Goal: Transaction & Acquisition: Obtain resource

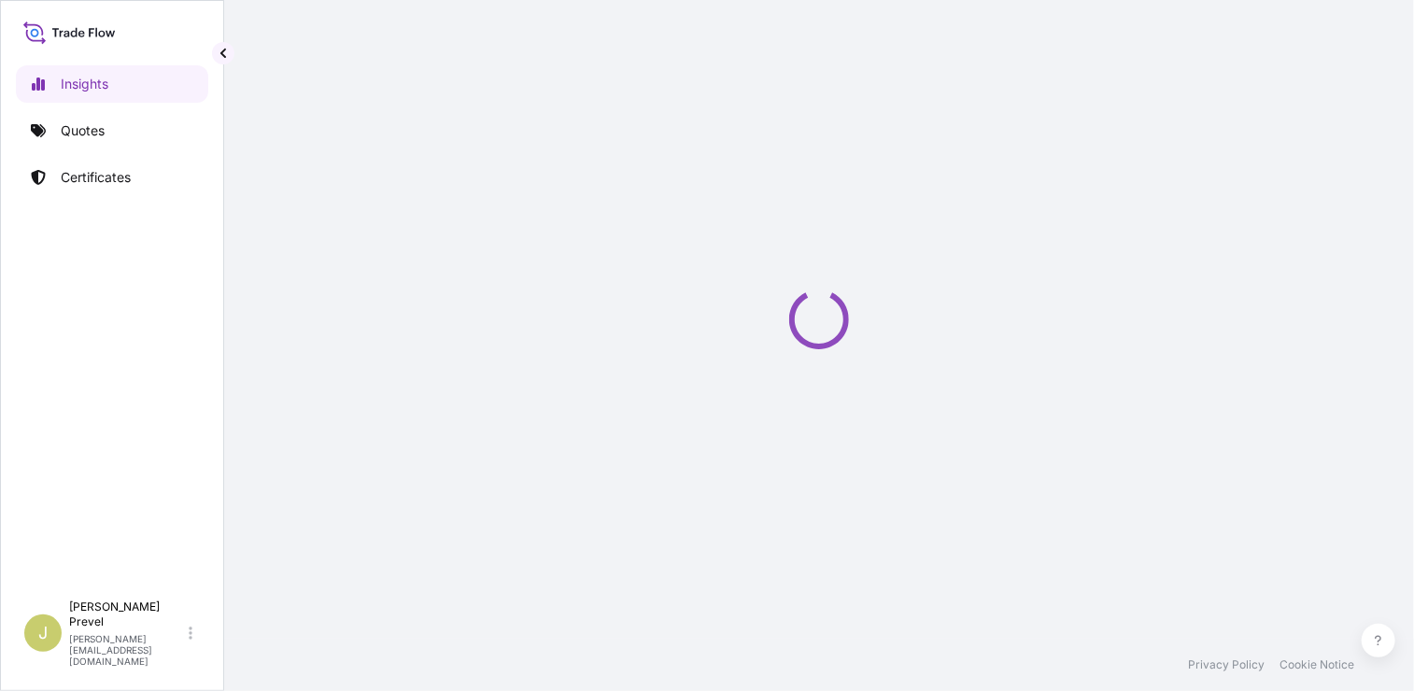
select select "2025"
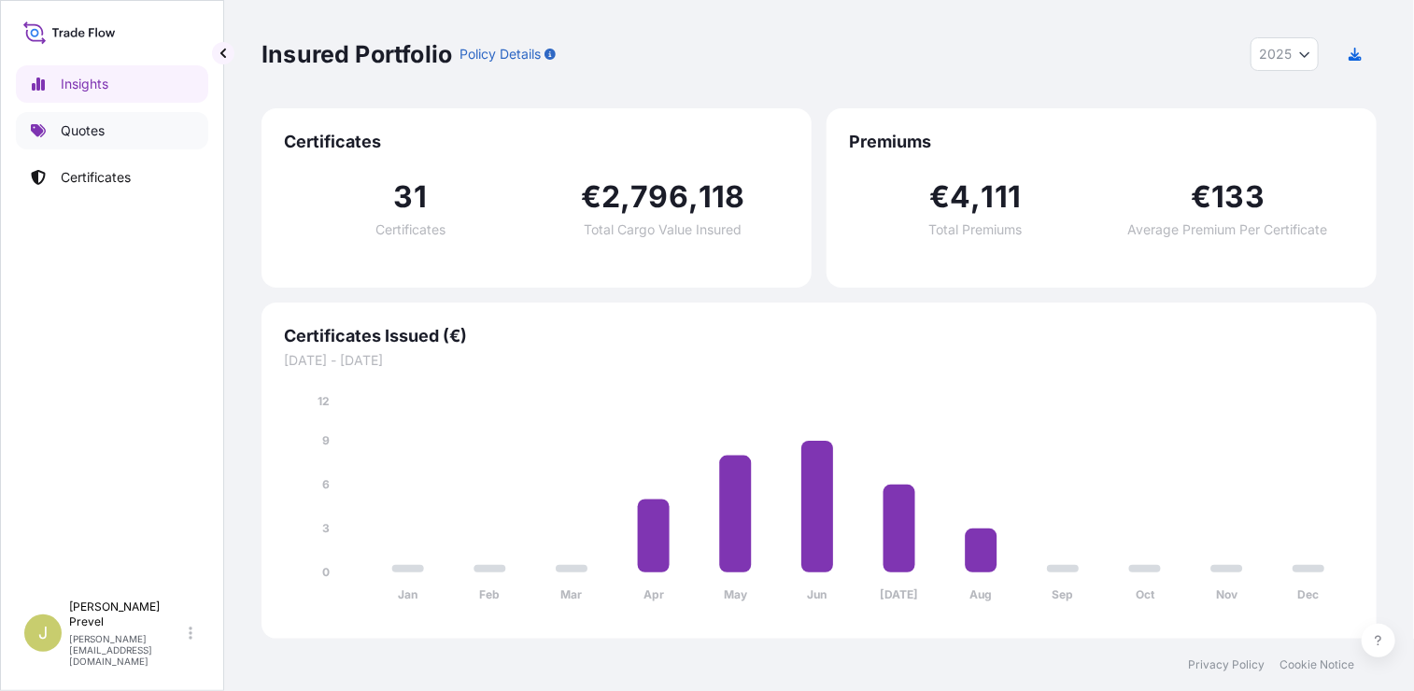
click at [133, 135] on link "Quotes" at bounding box center [112, 130] width 192 height 37
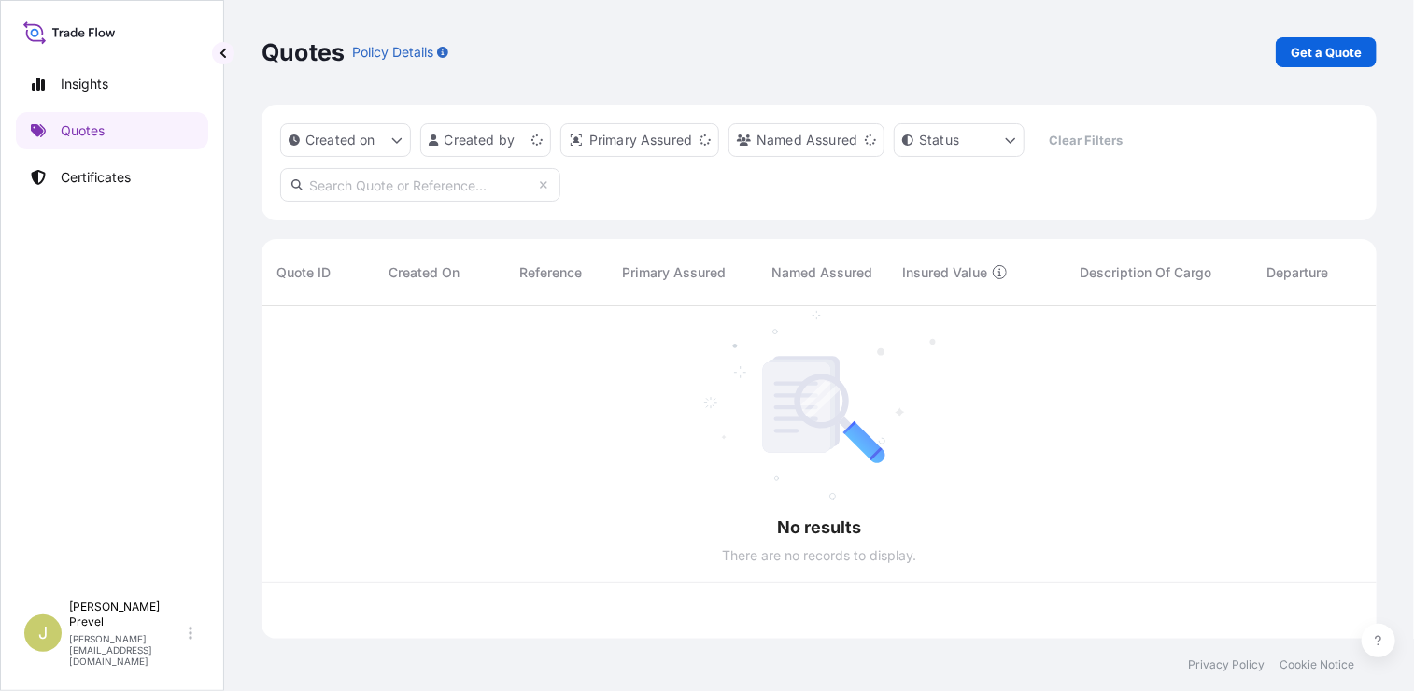
scroll to position [329, 1101]
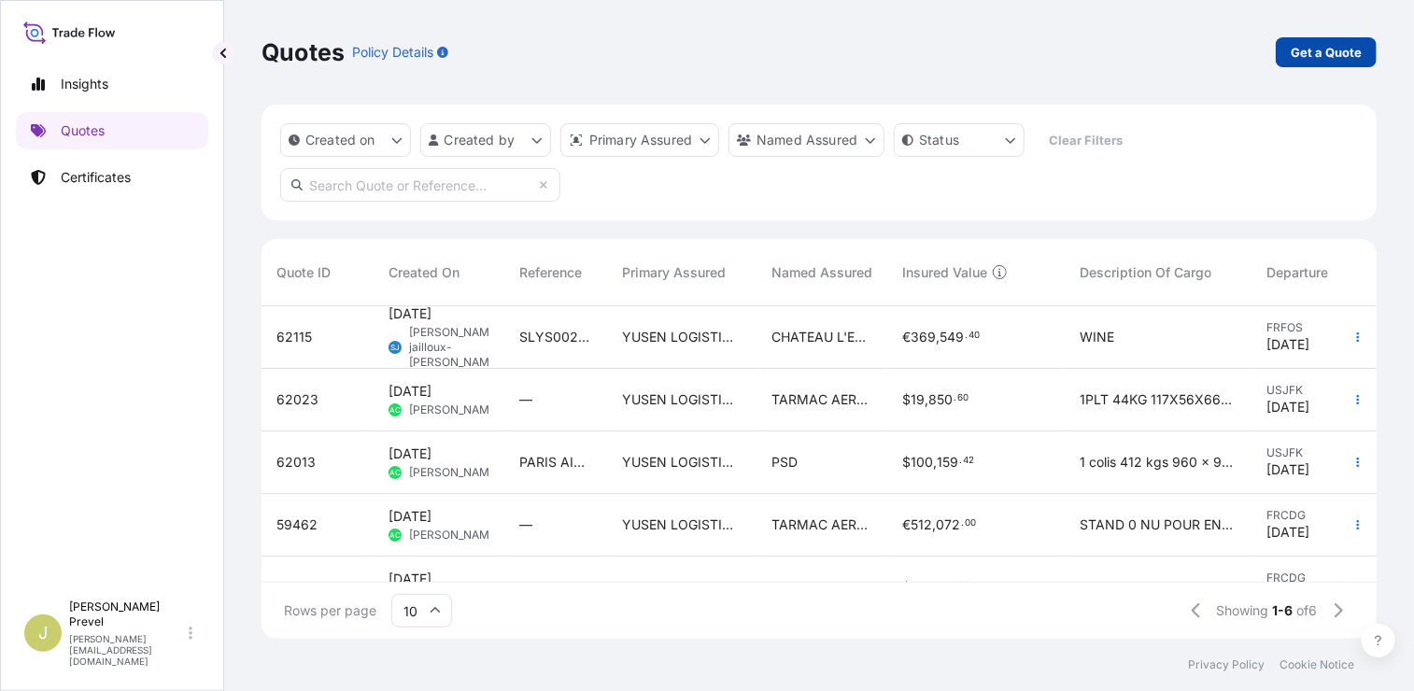
click at [1320, 48] on p "Get a Quote" at bounding box center [1325, 52] width 71 height 19
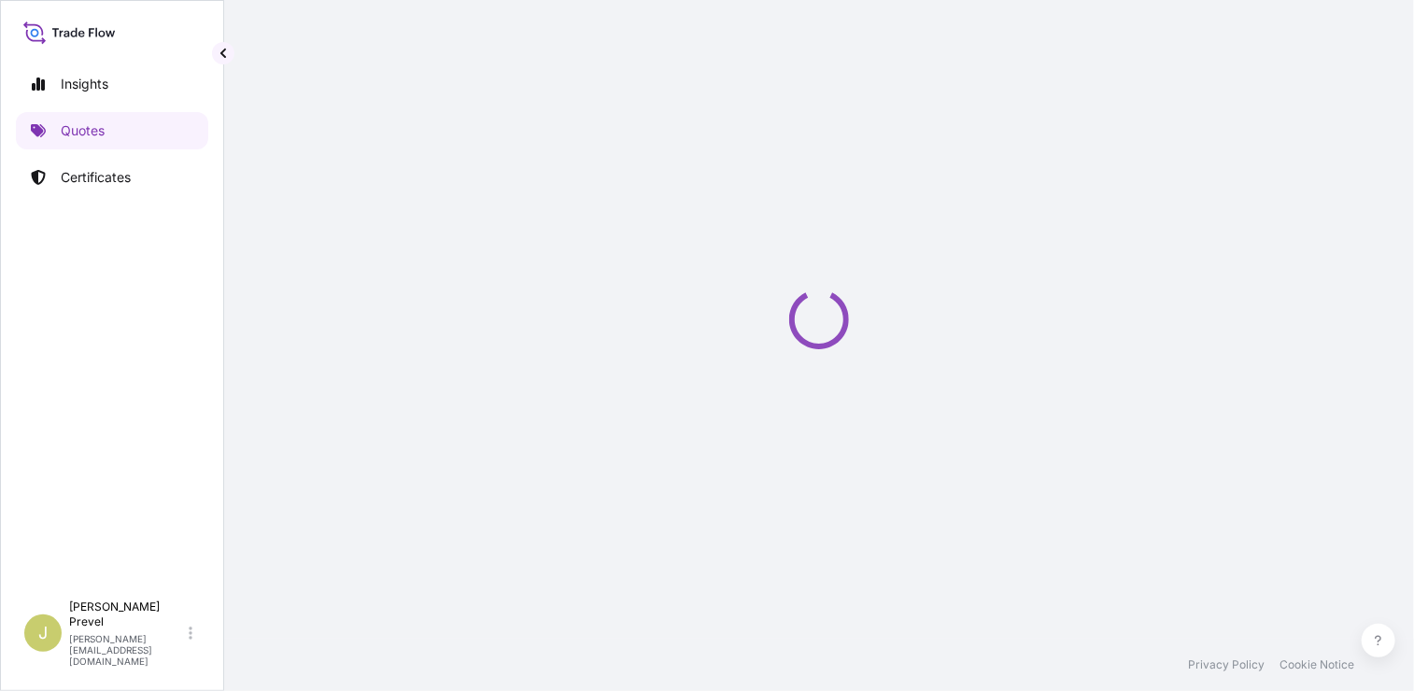
select select "Sea"
select select "21"
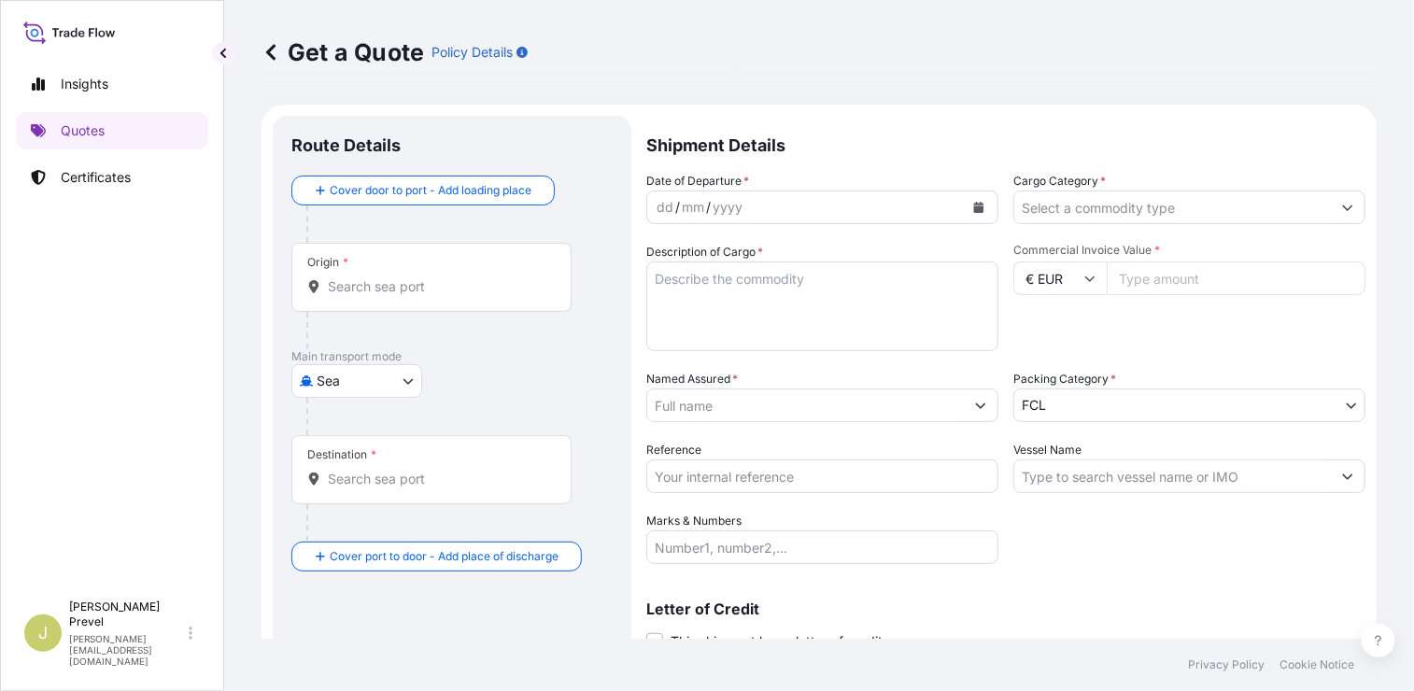
scroll to position [30, 0]
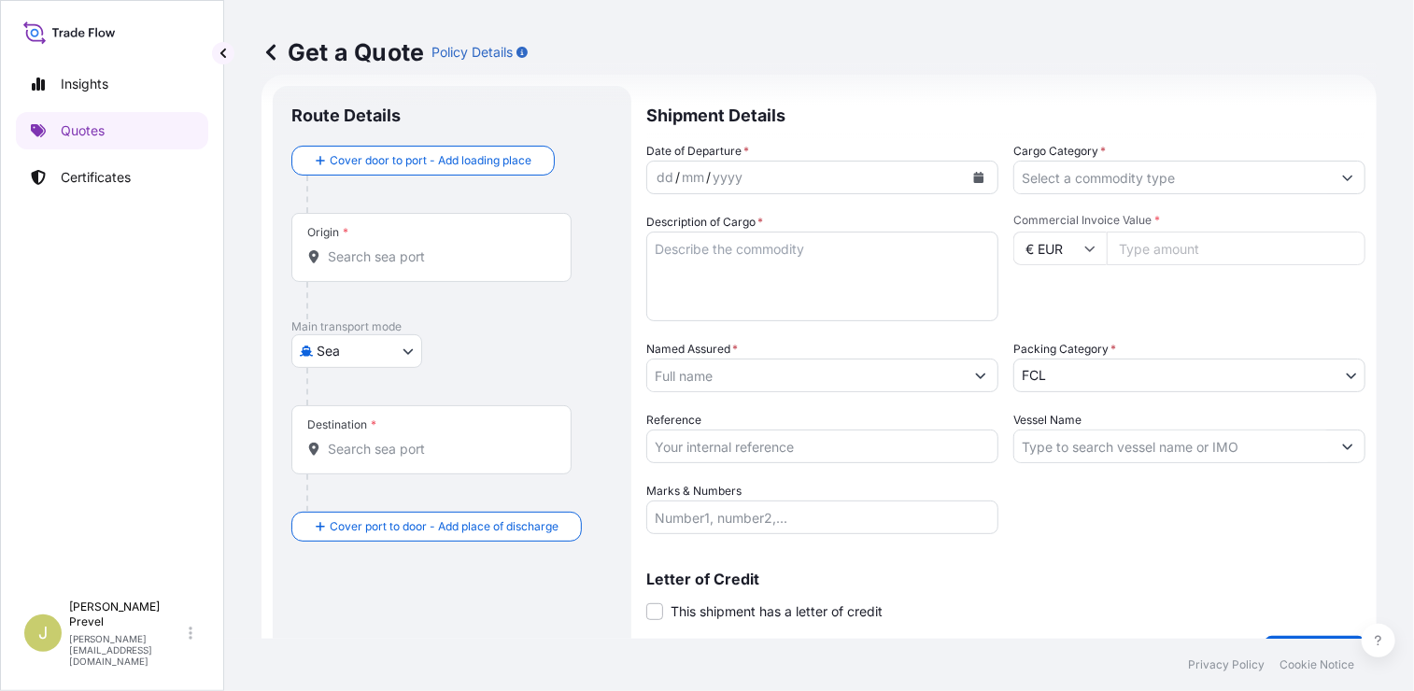
click at [377, 179] on div at bounding box center [459, 194] width 306 height 37
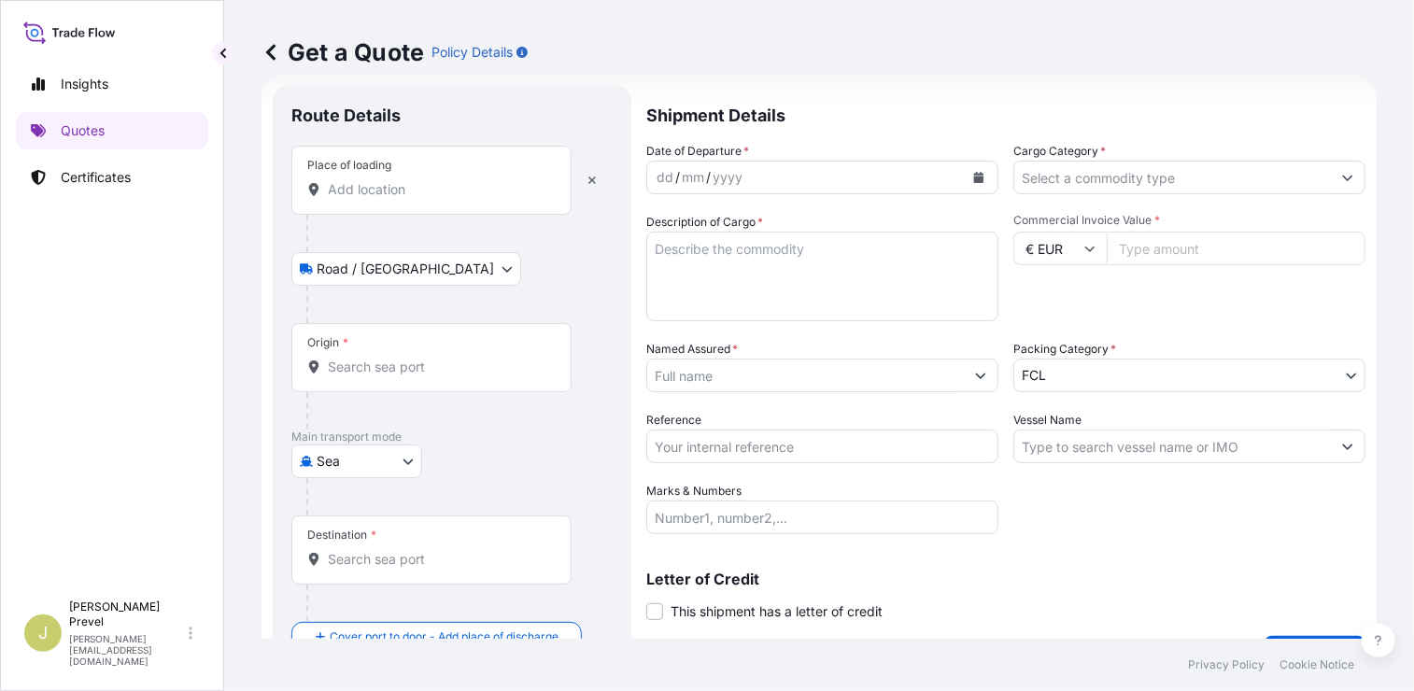
click at [385, 182] on input "Place of loading" at bounding box center [438, 189] width 220 height 19
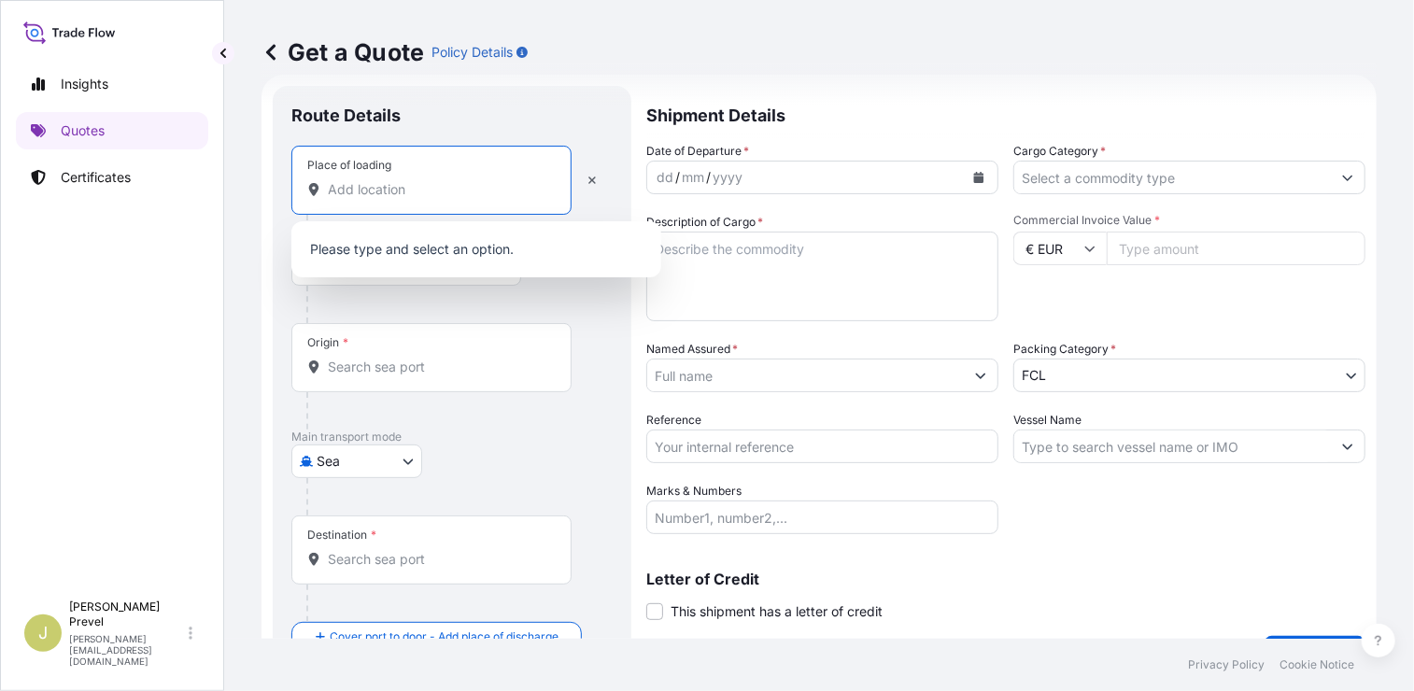
type input "u"
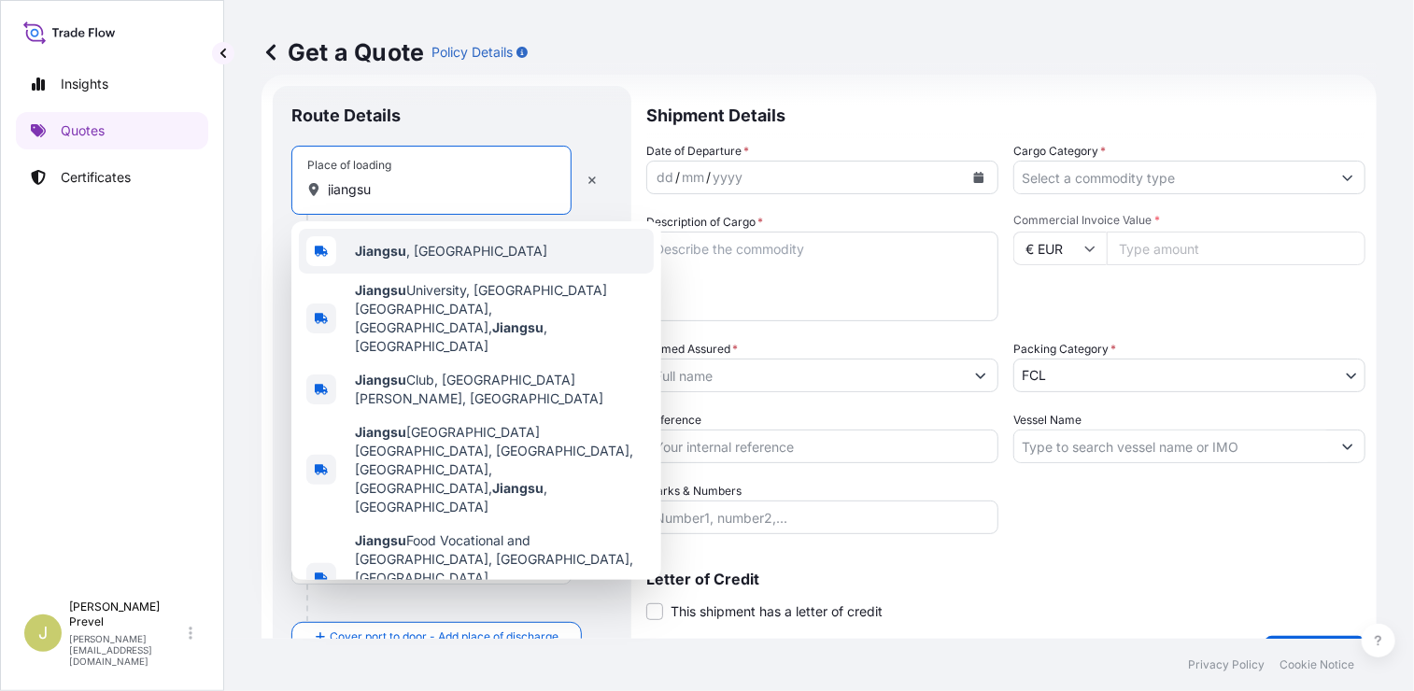
click at [467, 244] on div "[GEOGRAPHIC_DATA] , [GEOGRAPHIC_DATA]" at bounding box center [476, 251] width 355 height 45
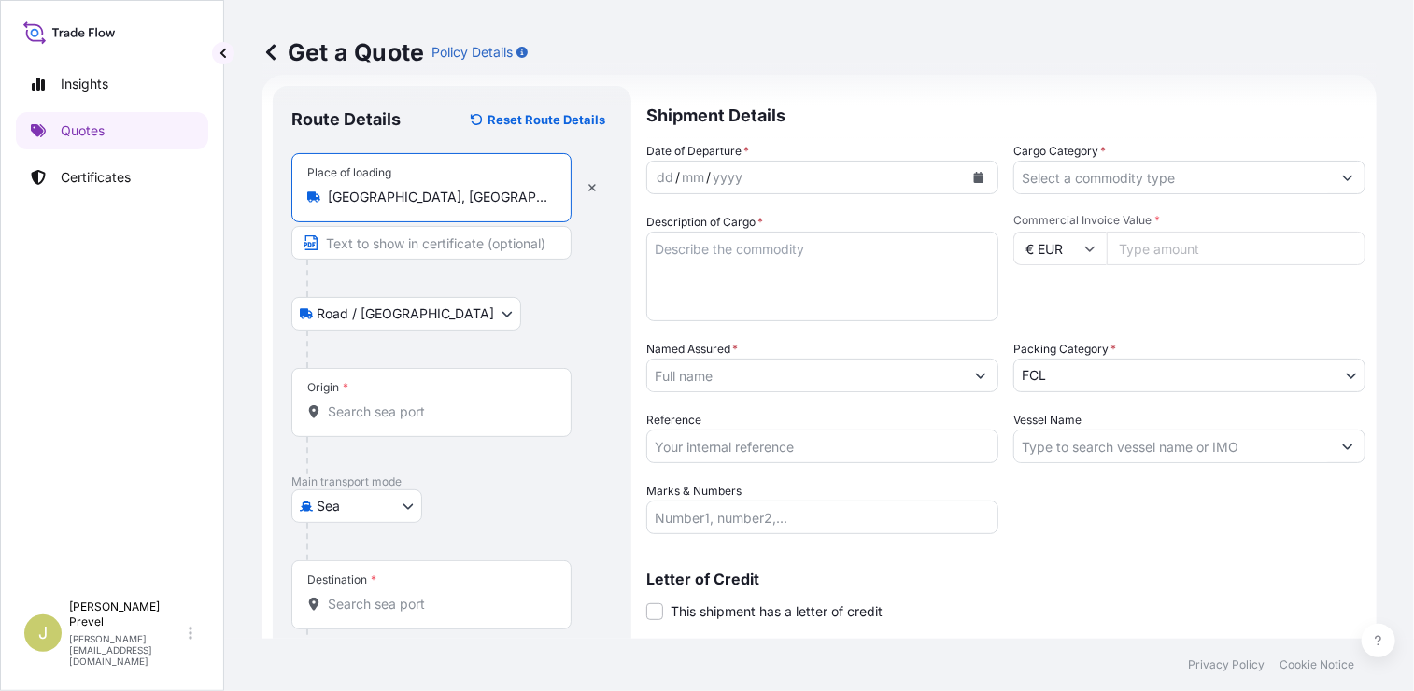
type input "[GEOGRAPHIC_DATA], [GEOGRAPHIC_DATA]"
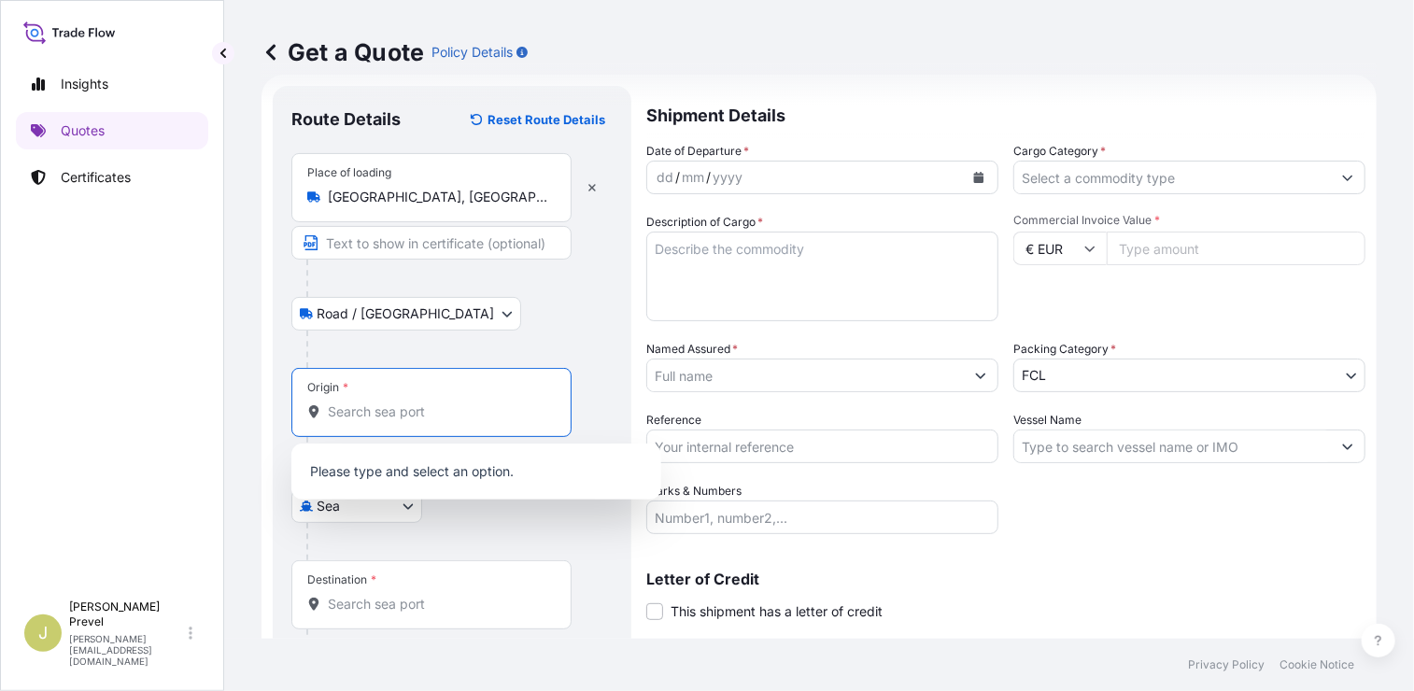
click at [404, 415] on input "Origin *" at bounding box center [438, 411] width 220 height 19
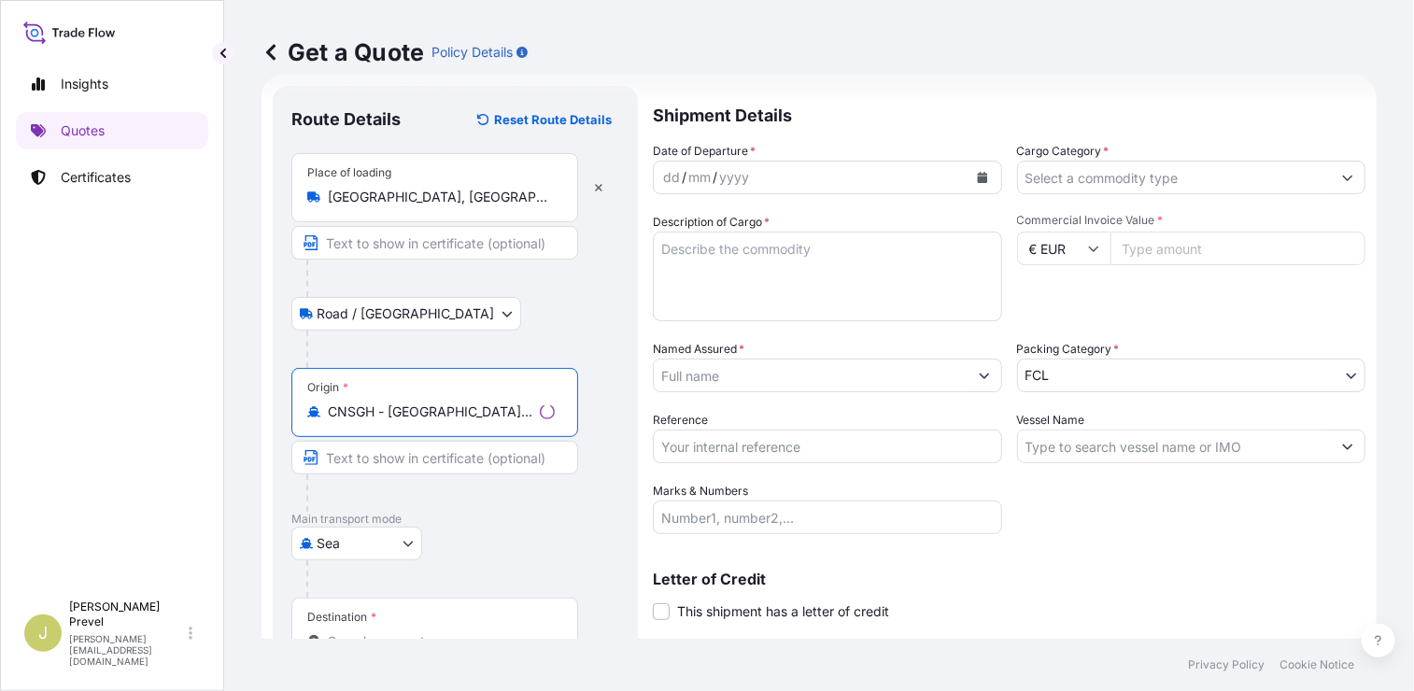
scroll to position [123, 0]
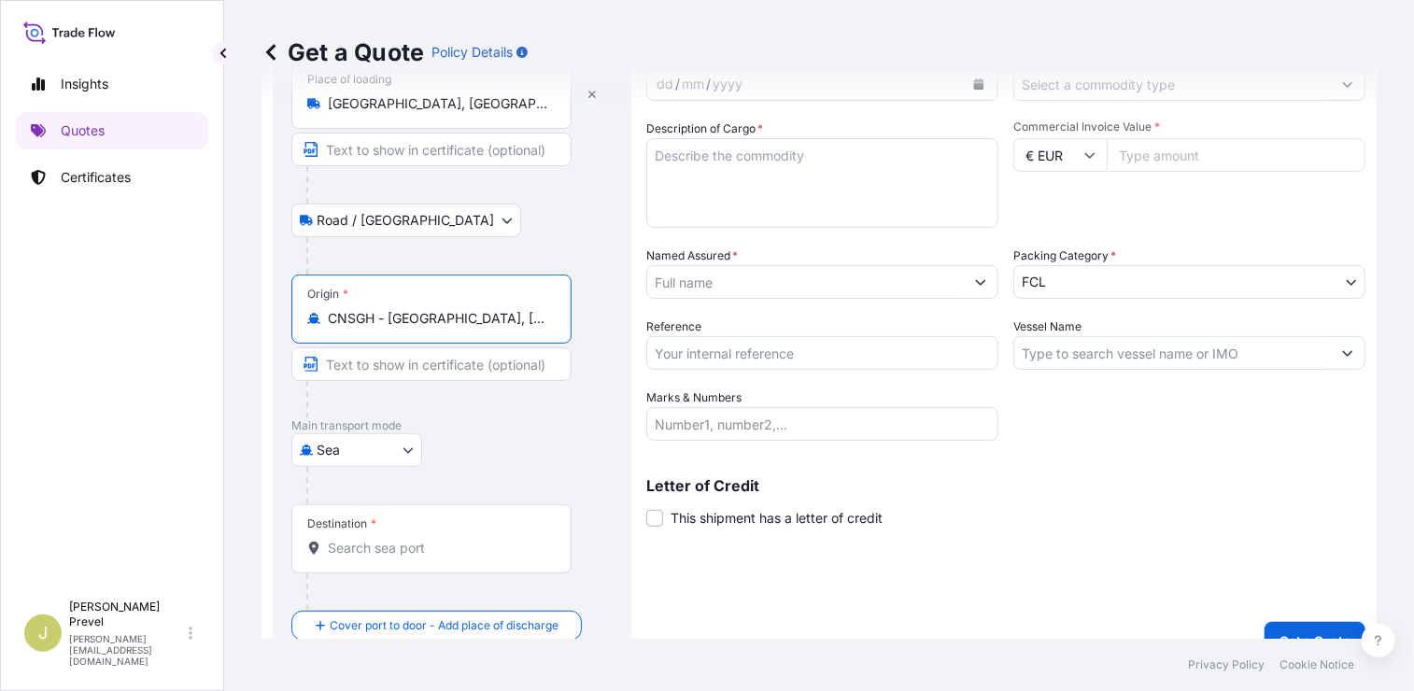
type input "CNSGH - Shanghai, China"
click at [400, 532] on div "Destination *" at bounding box center [431, 538] width 280 height 69
click at [400, 539] on input "Destination *" at bounding box center [438, 548] width 220 height 19
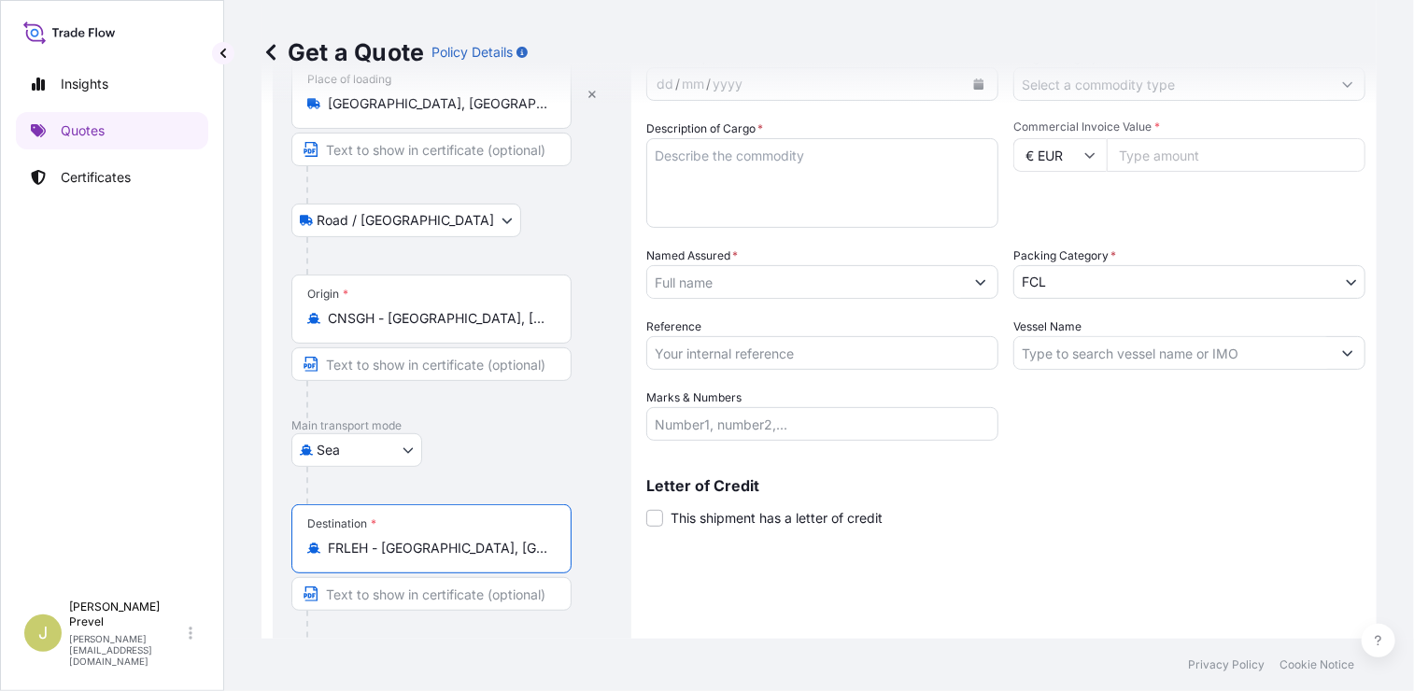
scroll to position [190, 0]
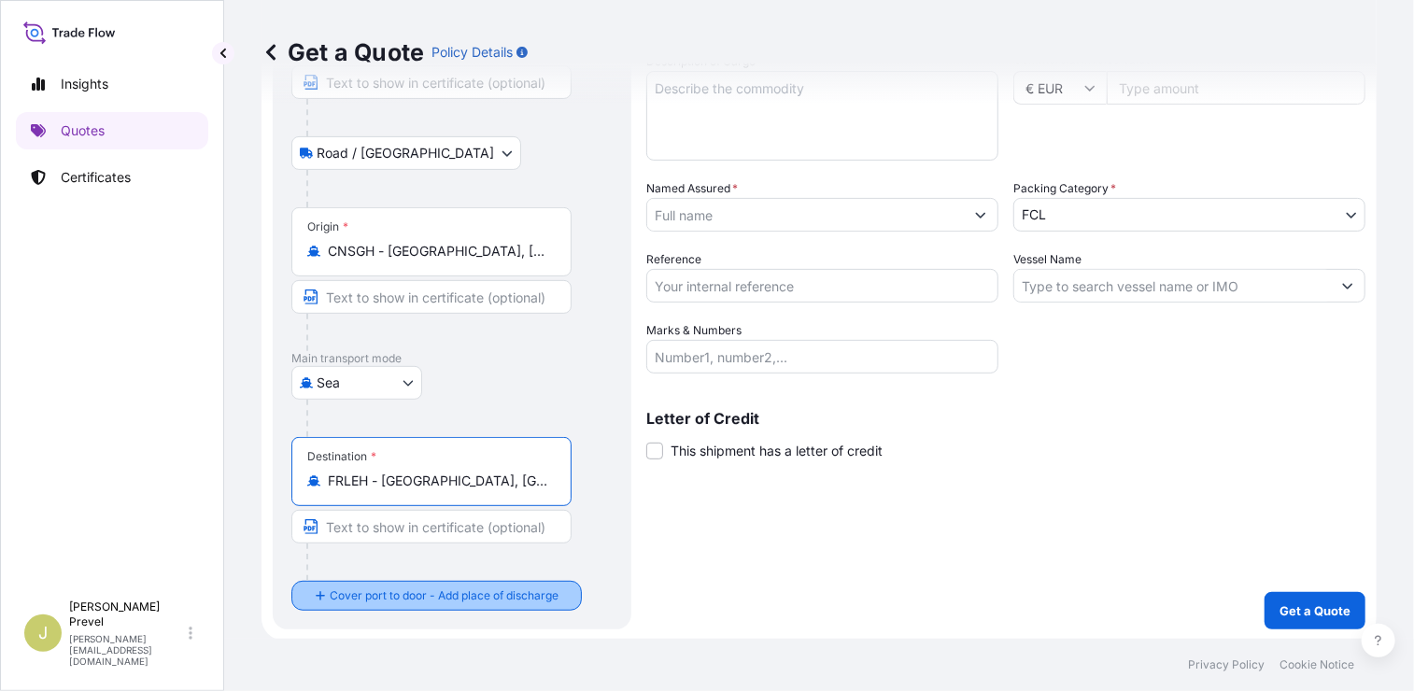
type input "FRLEH - Le Havre, France"
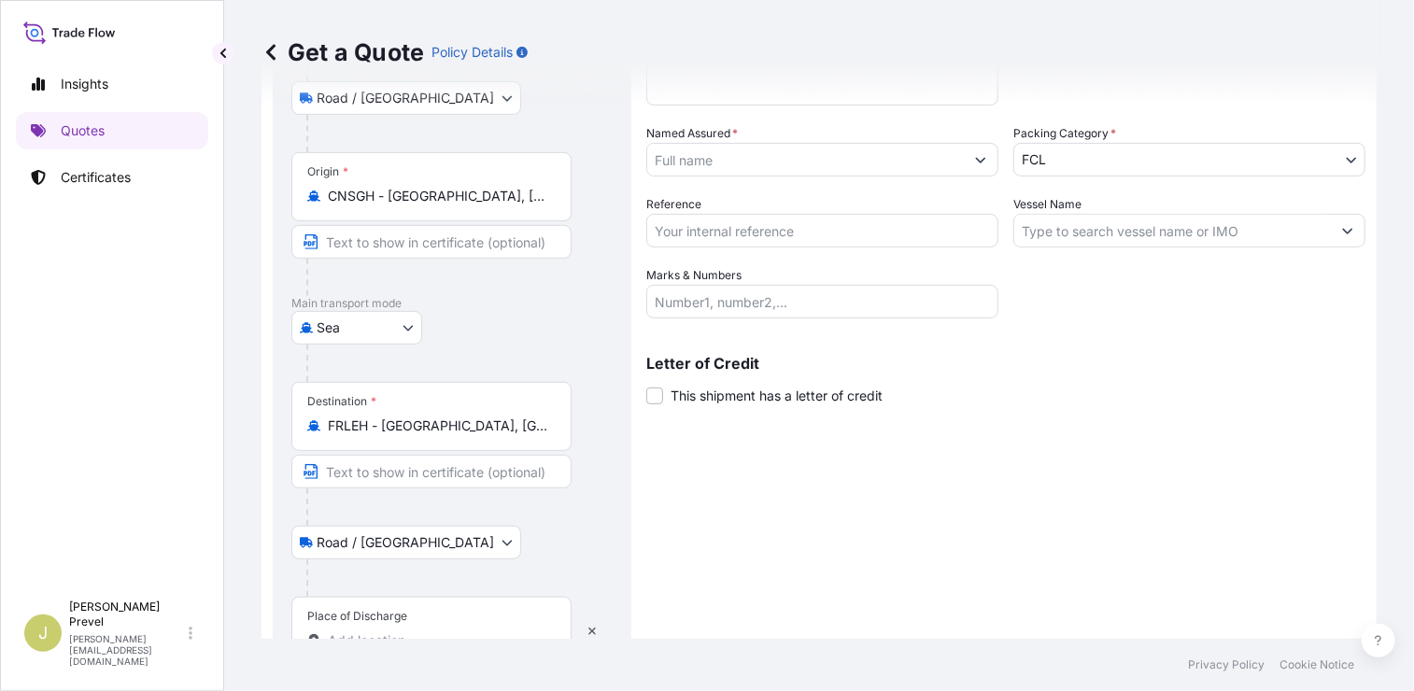
scroll to position [301, 0]
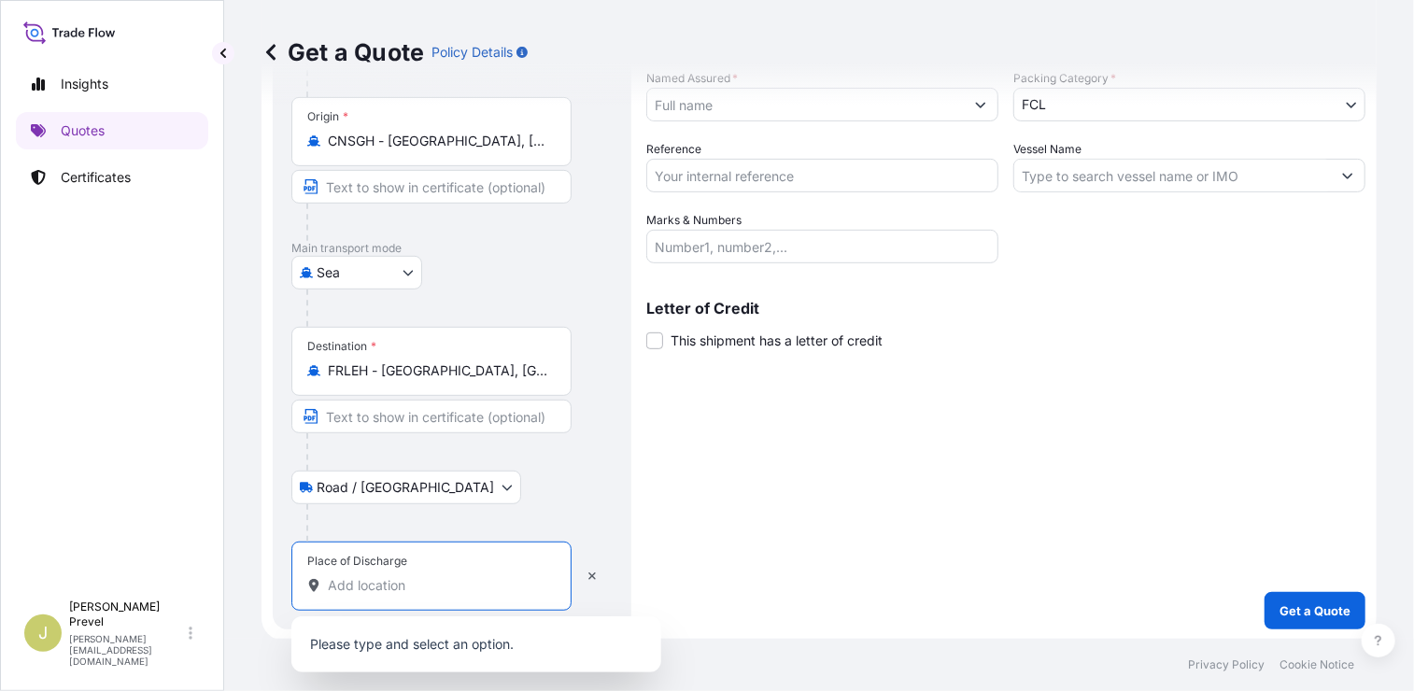
click at [379, 576] on input "Place of Discharge" at bounding box center [438, 585] width 220 height 19
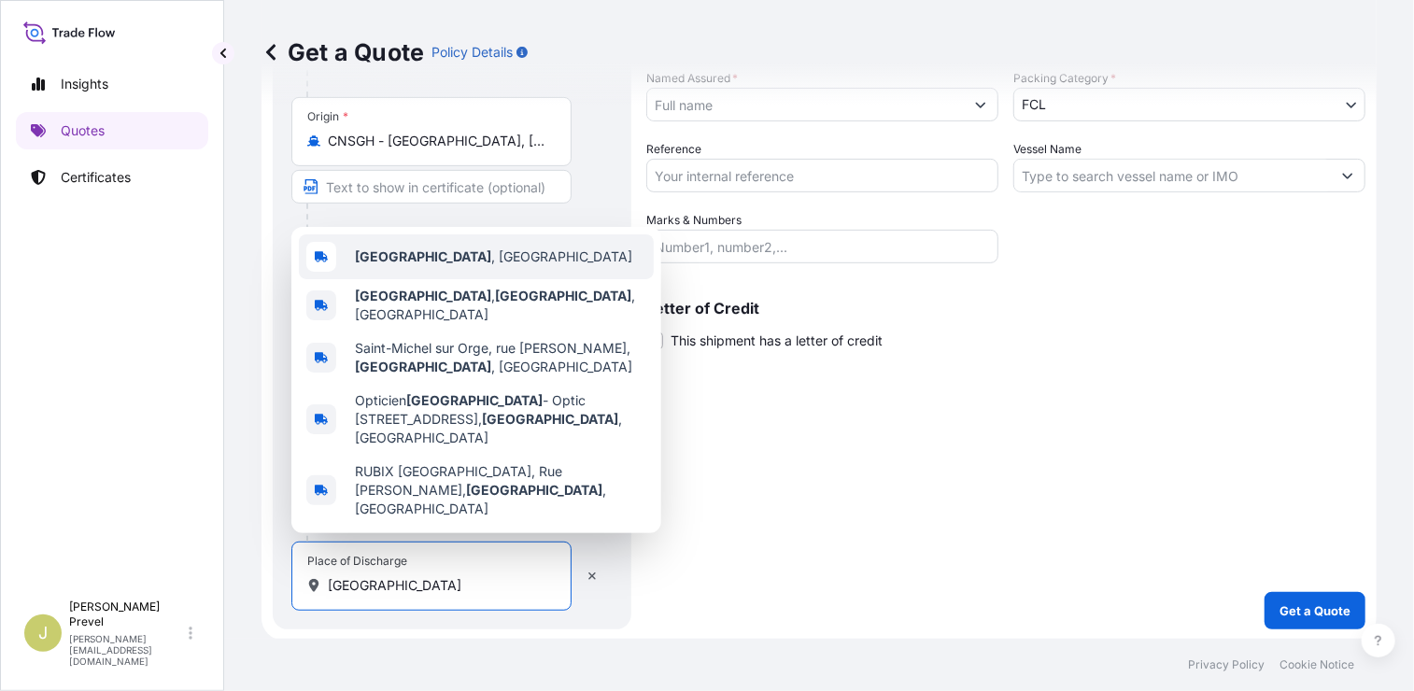
click at [480, 264] on b "Saint-Michel-sur-Orge" at bounding box center [423, 256] width 136 height 16
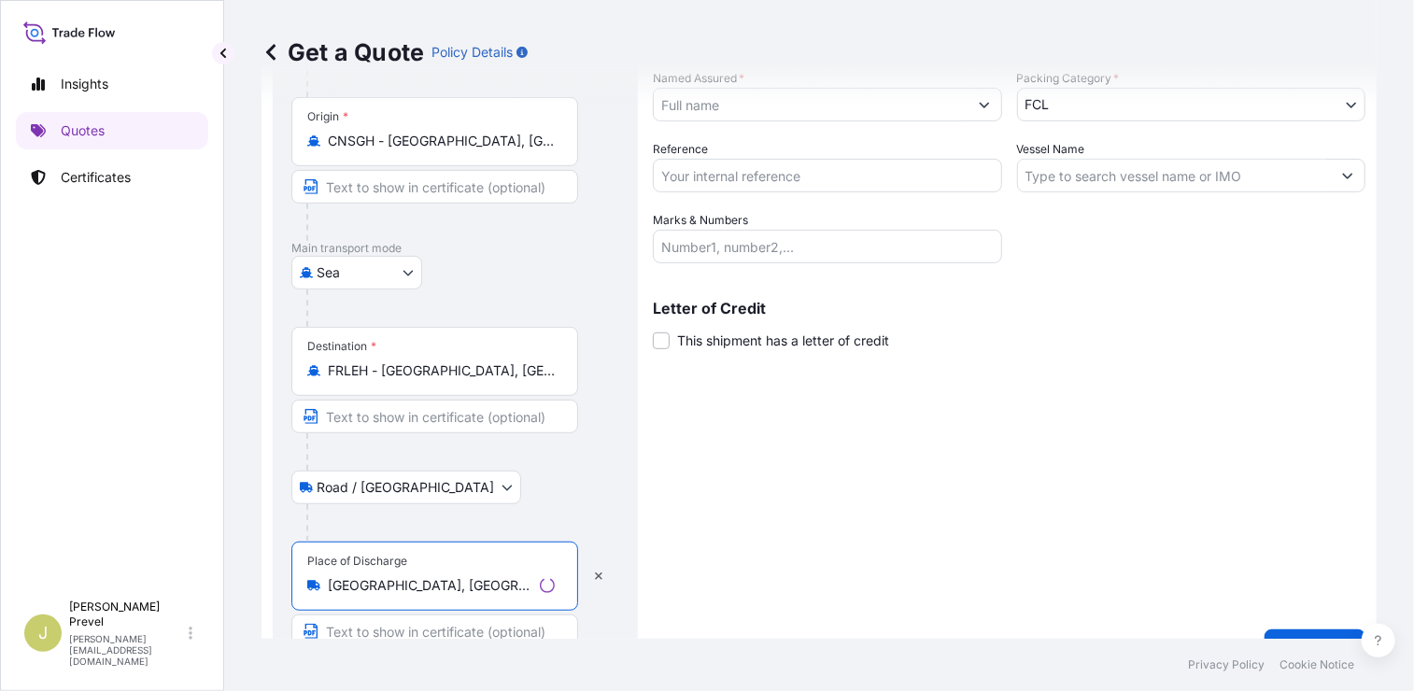
scroll to position [0, 0]
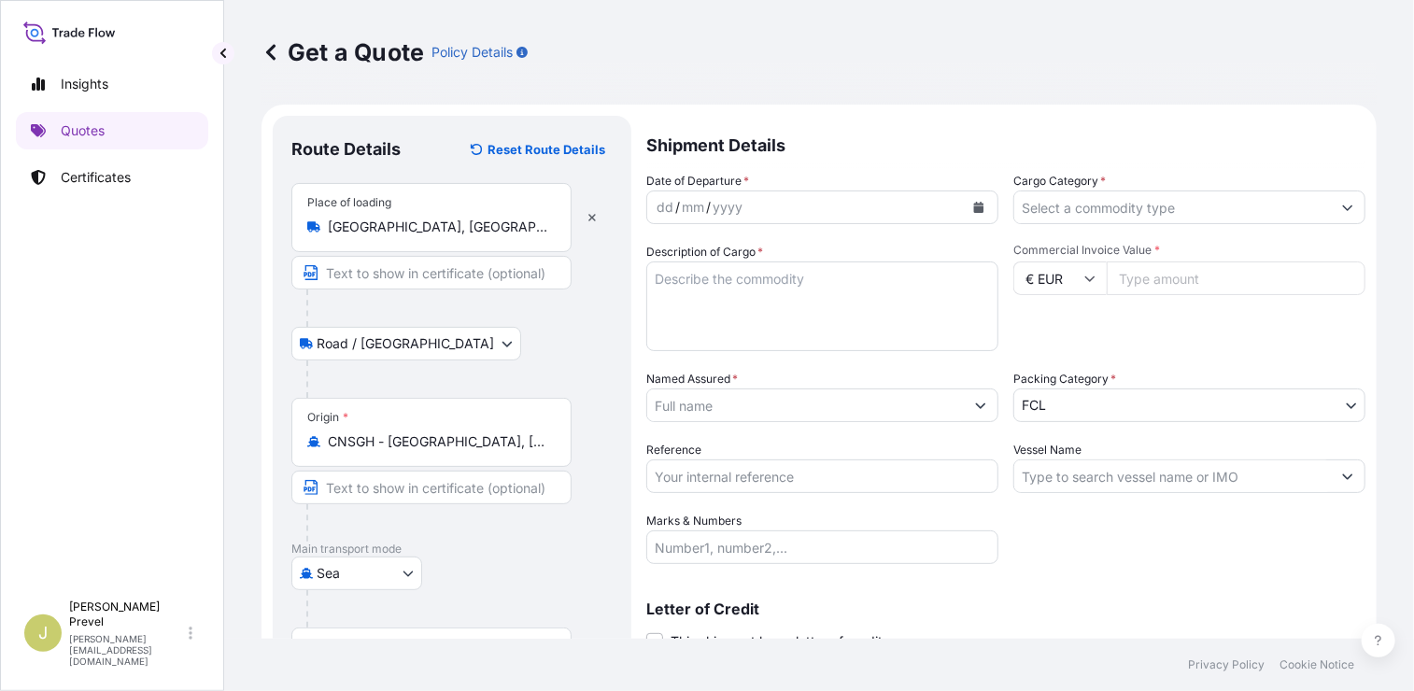
type input "Saint-Michel-sur-Orge, France"
click at [702, 199] on div "mm" at bounding box center [693, 207] width 26 height 22
click at [666, 199] on div "dd" at bounding box center [665, 207] width 21 height 22
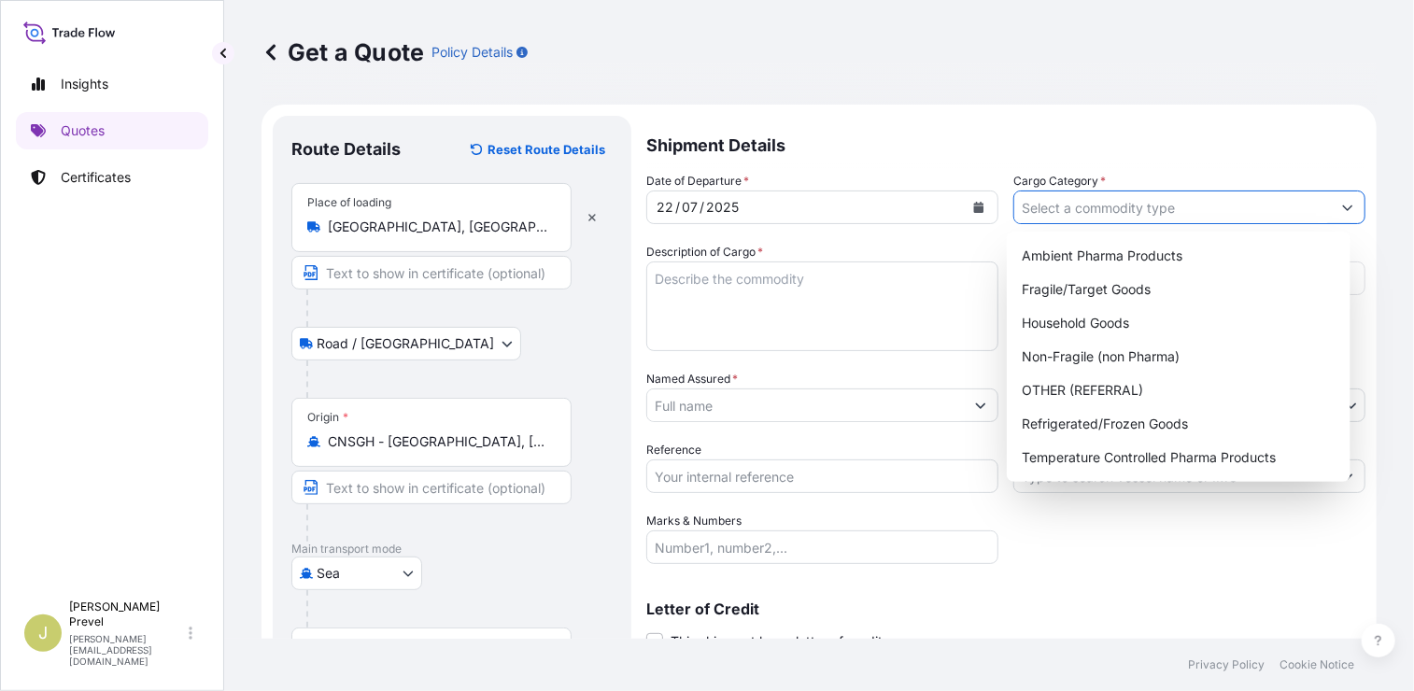
click at [1115, 201] on input "Cargo Category *" at bounding box center [1172, 207] width 317 height 34
click at [1111, 356] on div "Non-Fragile (non Pharma)" at bounding box center [1178, 357] width 329 height 34
type input "Non-Fragile (non Pharma)"
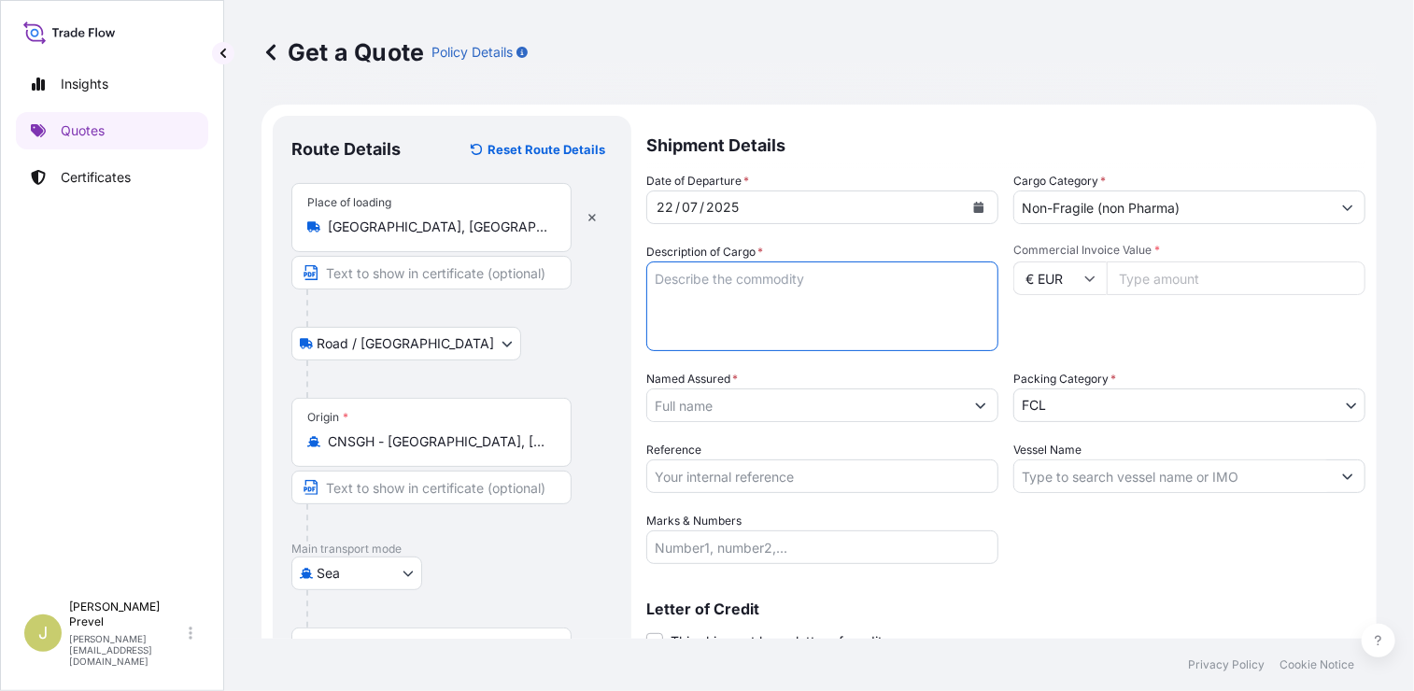
click at [683, 283] on textarea "Description of Cargo *" at bounding box center [822, 306] width 352 height 90
click at [1186, 285] on input "Commercial Invoice Value *" at bounding box center [1235, 278] width 259 height 34
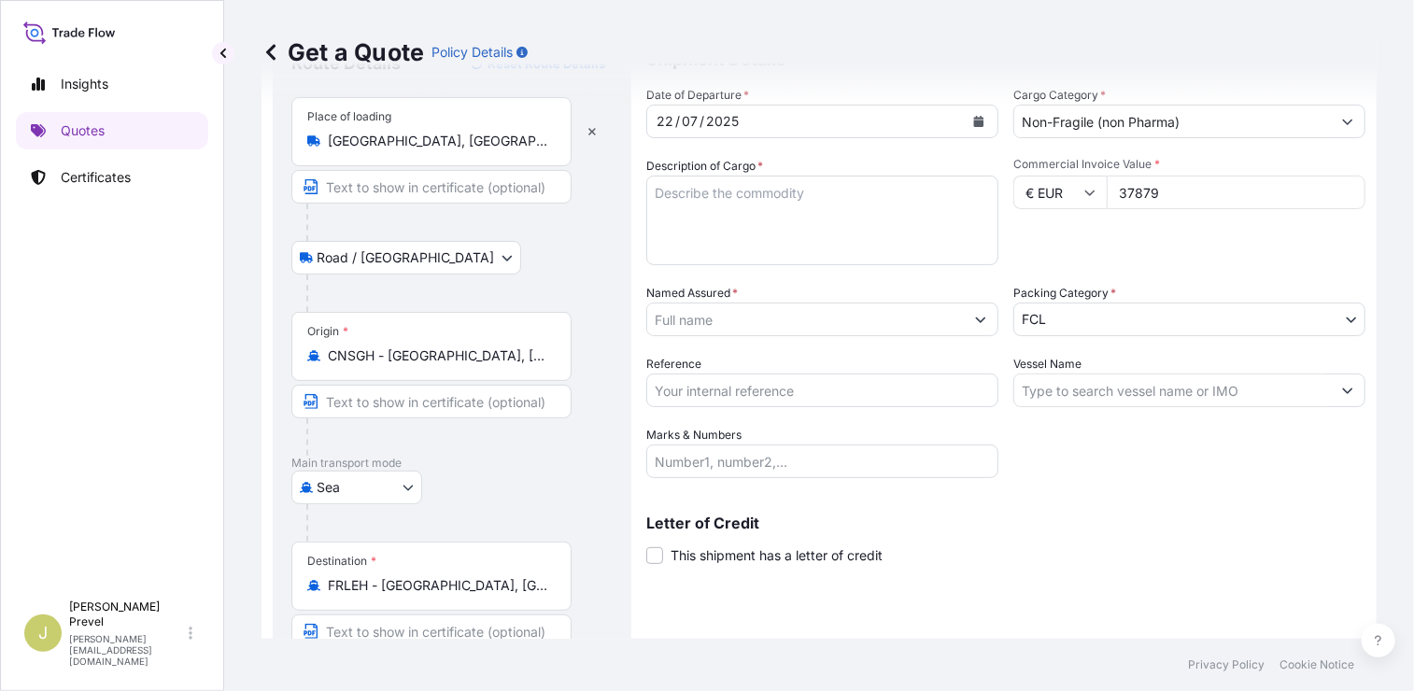
scroll to position [187, 0]
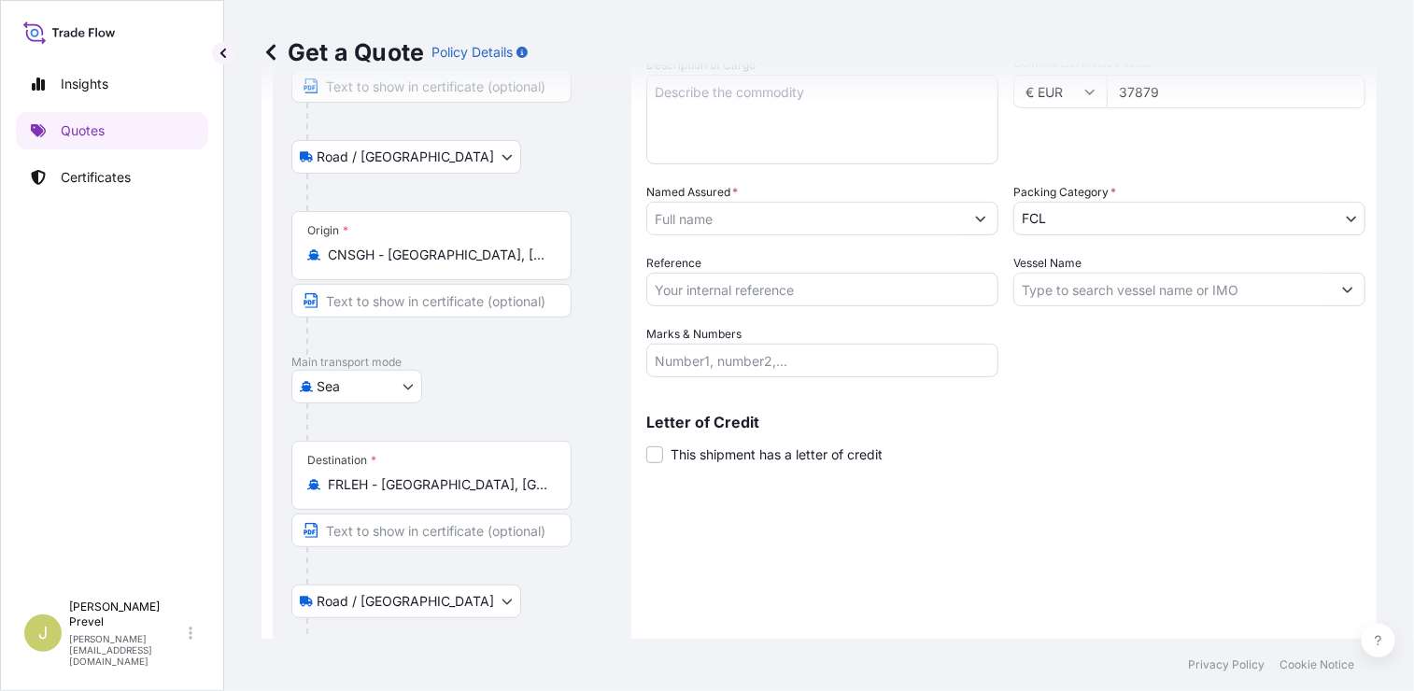
type input "37879"
click at [1071, 289] on input "Vessel Name" at bounding box center [1172, 290] width 317 height 34
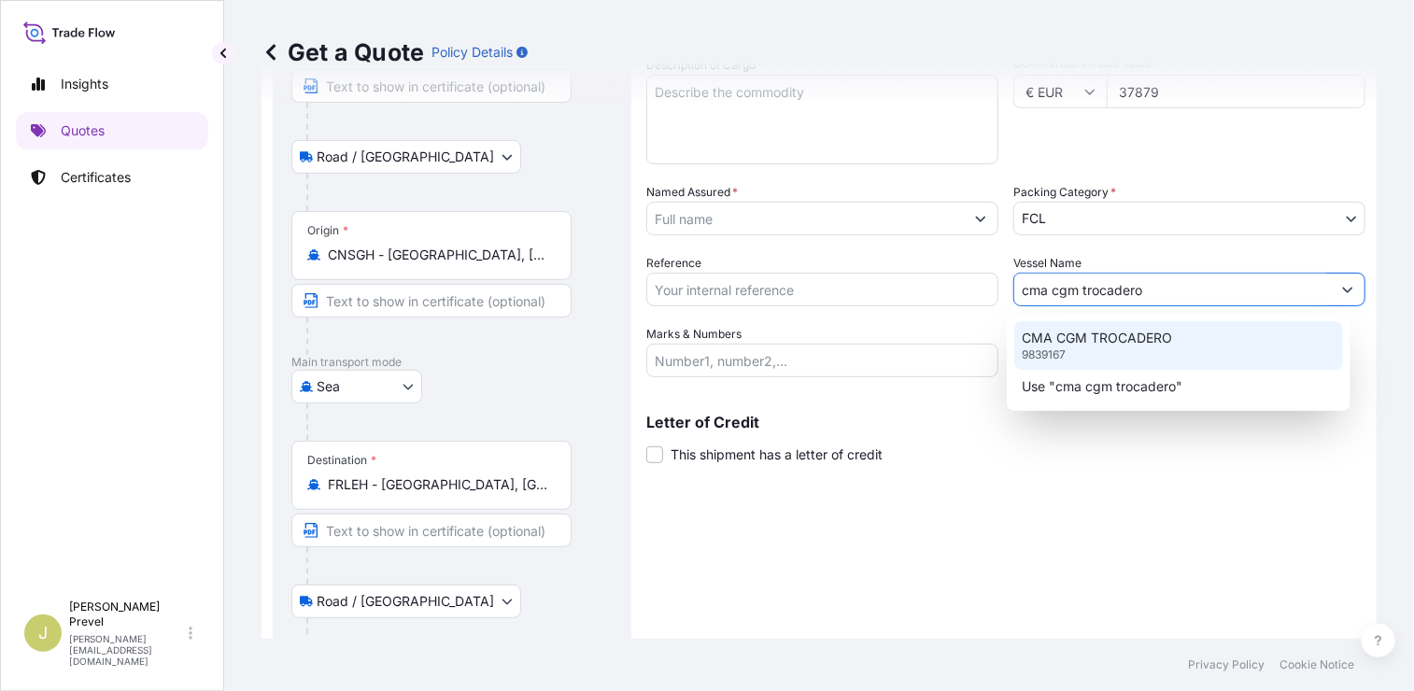
click at [1106, 339] on p "CMA CGM TROCADERO" at bounding box center [1096, 338] width 150 height 19
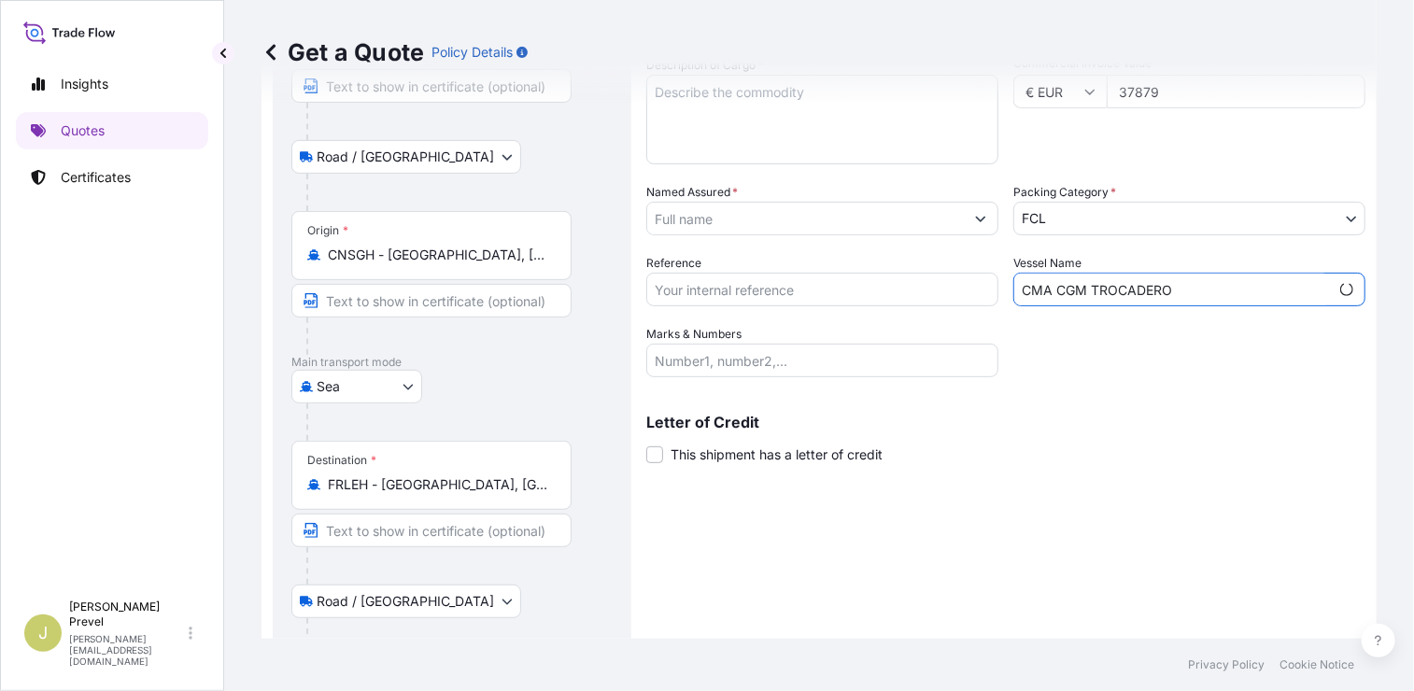
type input "CMA CGM TROCADERO"
click at [726, 285] on input "Reference" at bounding box center [822, 290] width 352 height 34
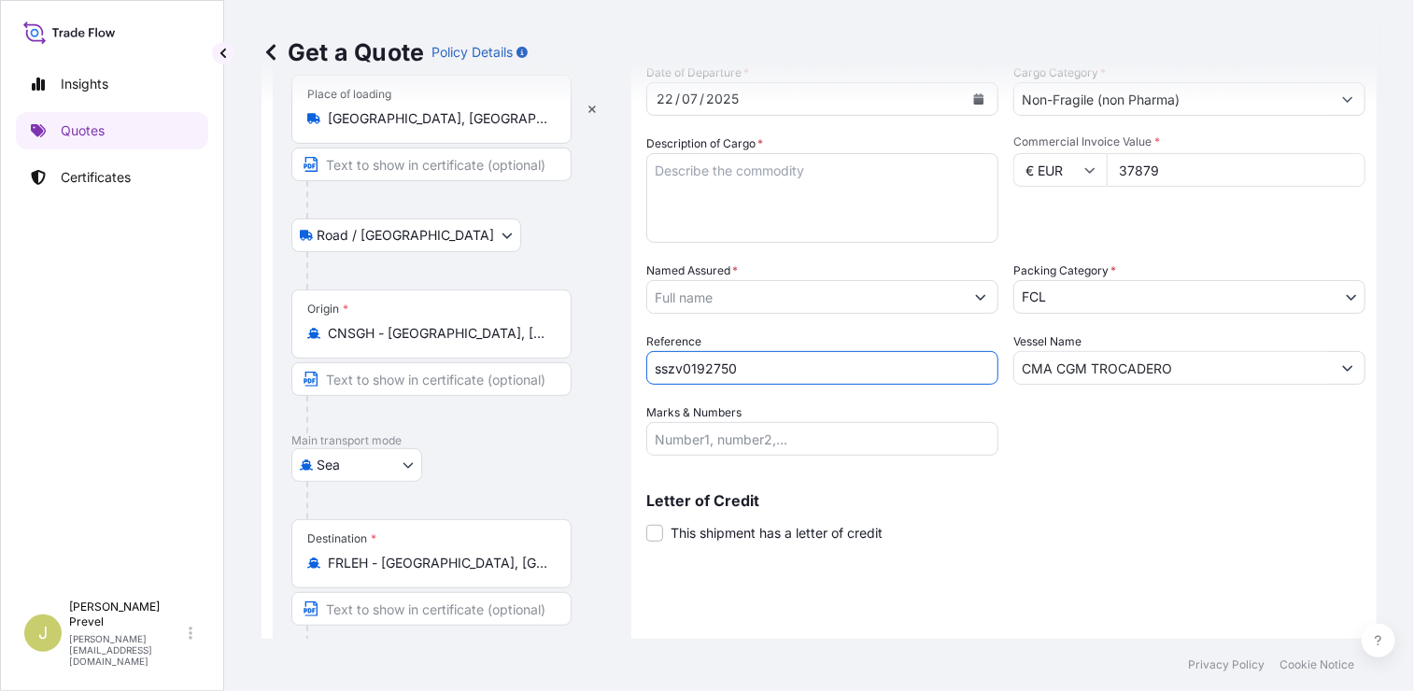
scroll to position [0, 0]
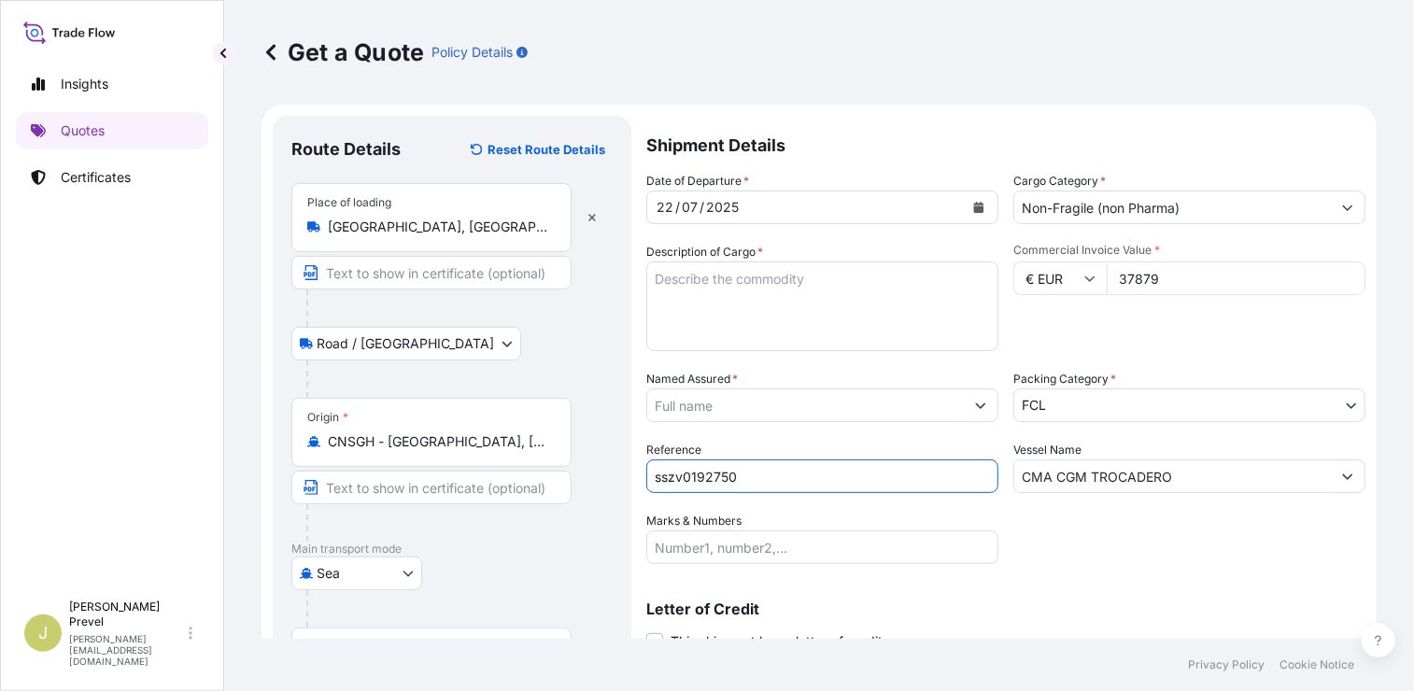
type input "sszv0192750"
click at [758, 400] on input "Named Assured *" at bounding box center [802, 405] width 310 height 34
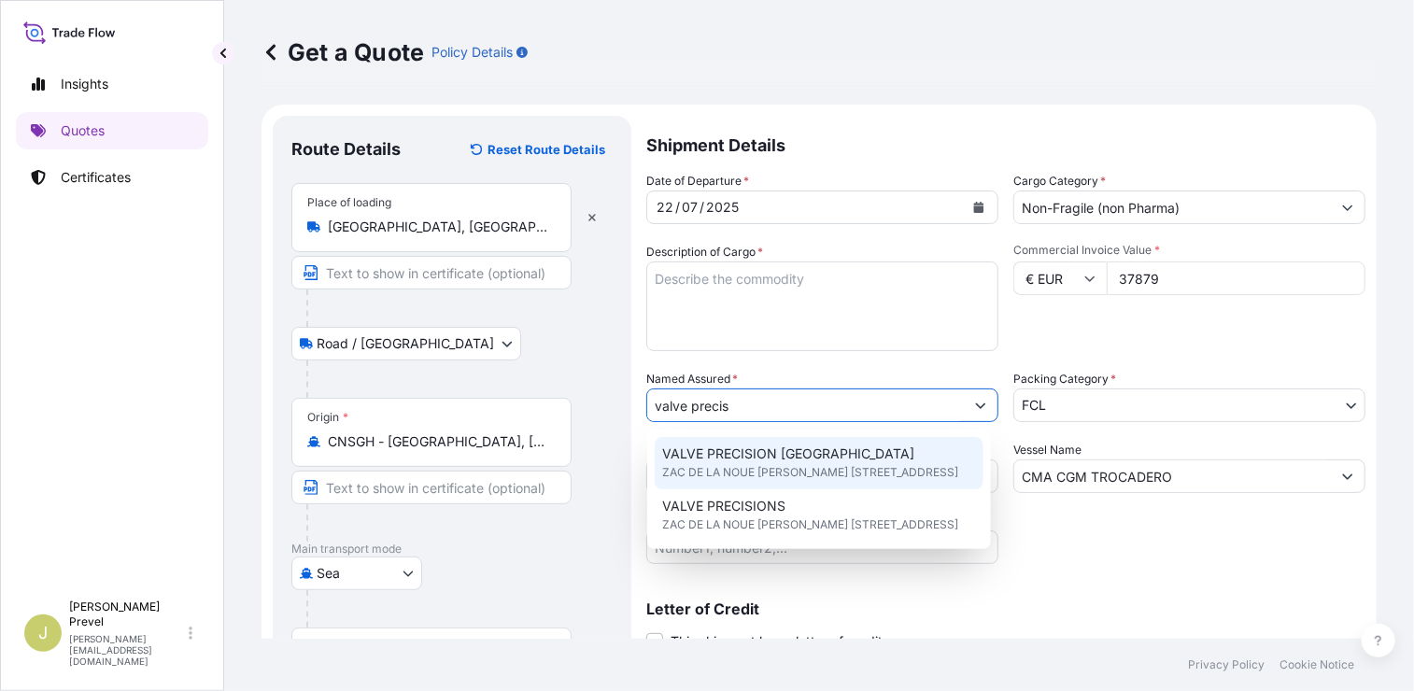
click at [761, 466] on span "ZAC DE LA NOUE ROUSSEAU 12 AVENUE CONDORCET, 91240, ST MICHEL SUR ORGE, FRANCE" at bounding box center [810, 472] width 296 height 19
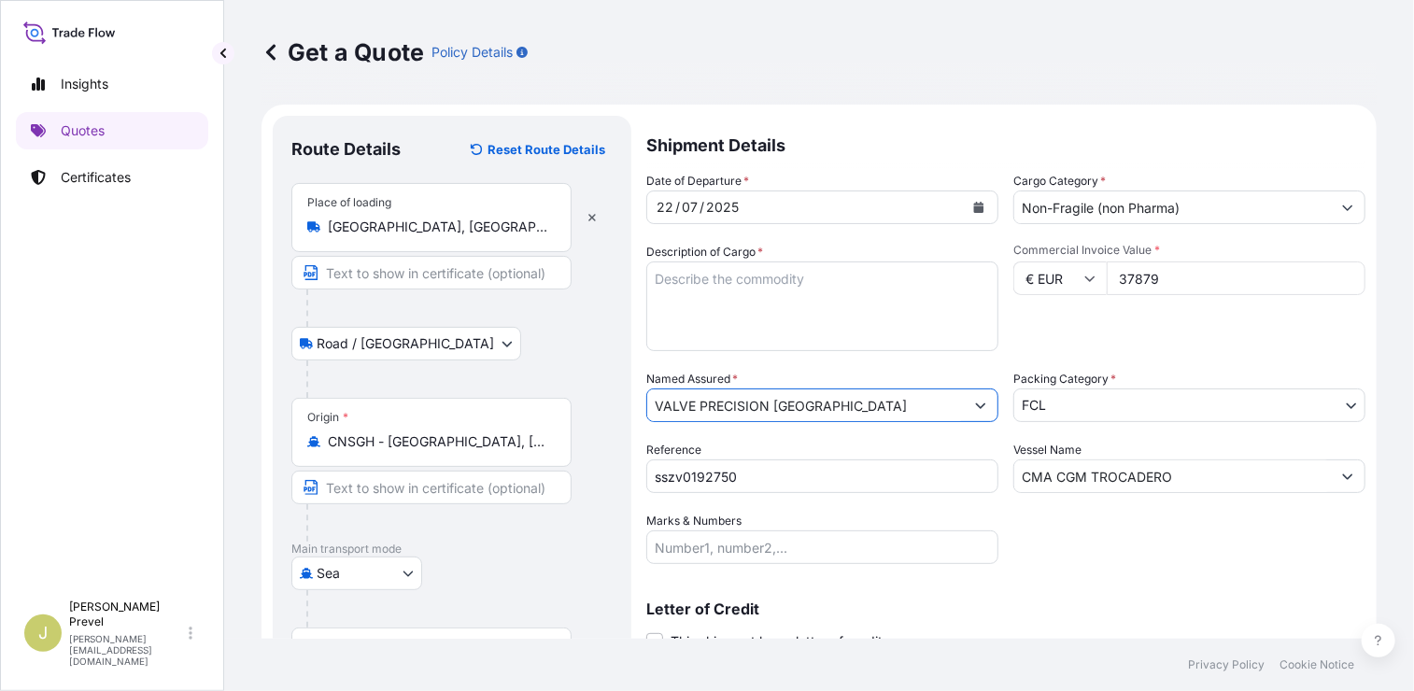
type input "VALVE PRECISION FRANCE"
click at [730, 286] on textarea "Description of Cargo *" at bounding box center [822, 306] width 352 height 90
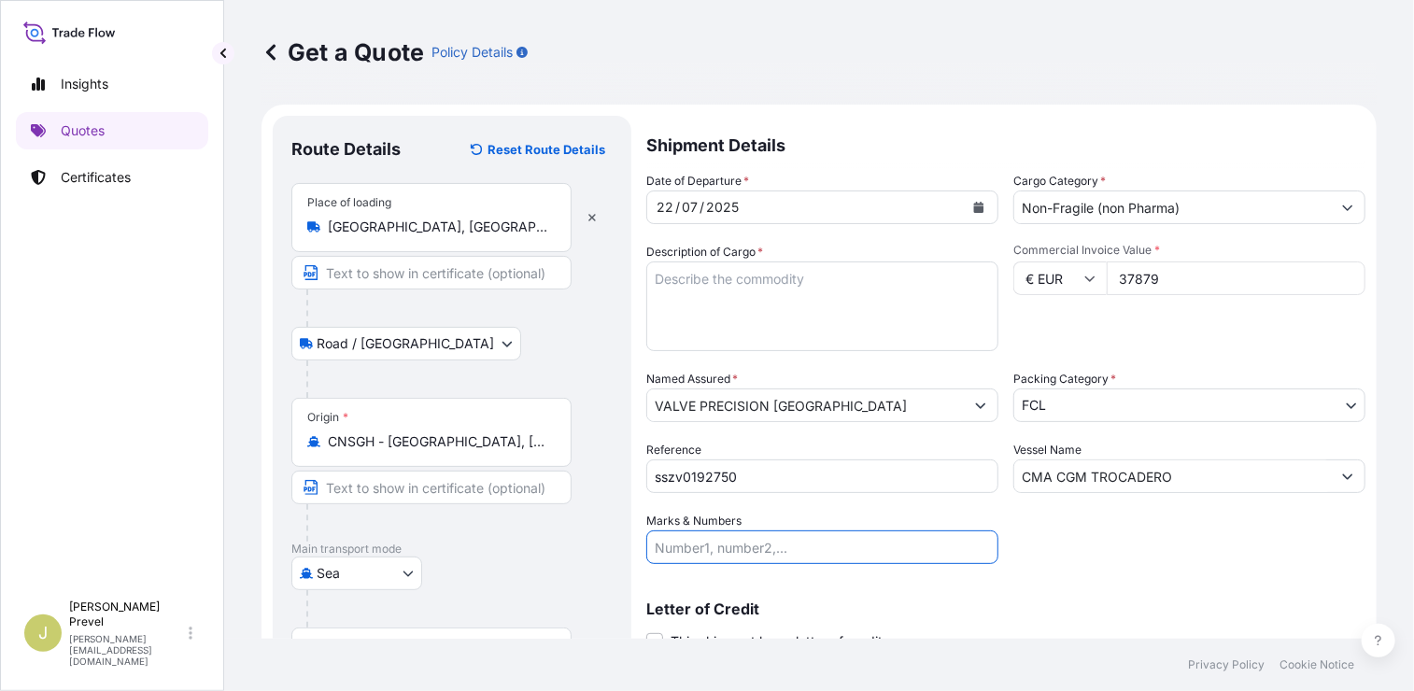
click at [725, 546] on input "Marks & Numbers" at bounding box center [822, 547] width 352 height 34
paste input "VALVE PRECISION FRANCE S.A"
type input "VALVE PRECISION FRANCE S.A"
click at [717, 259] on label "Description of Cargo *" at bounding box center [704, 252] width 117 height 19
click at [717, 261] on textarea "Description of Cargo *" at bounding box center [822, 306] width 352 height 90
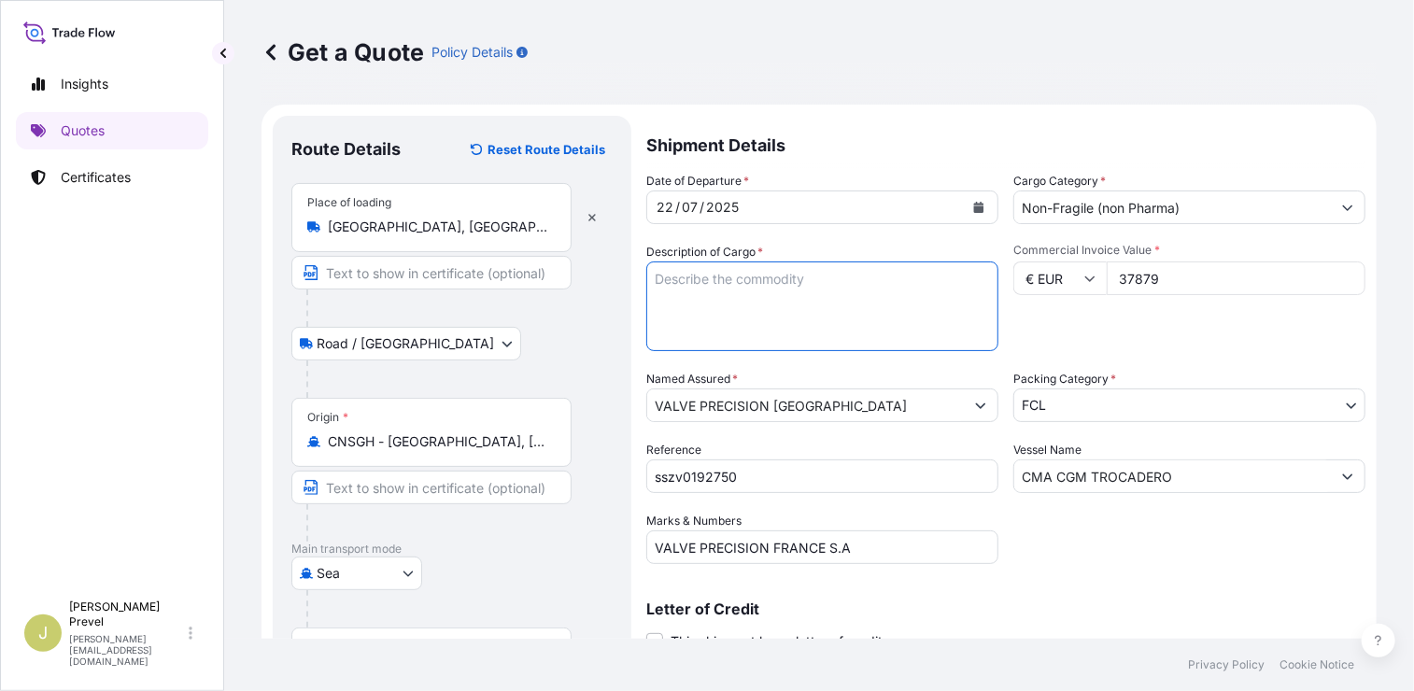
click at [727, 271] on textarea "Description of Cargo *" at bounding box center [822, 306] width 352 height 90
paste textarea "AEROSOL SPRAYER ACCESSORIES"
click at [884, 281] on textarea "TGBU9203771 - CV695133 - 40 HC - 5595 KGS - 44 M3 AEROSOL SPRAYER ACCESSORIES" at bounding box center [822, 306] width 352 height 90
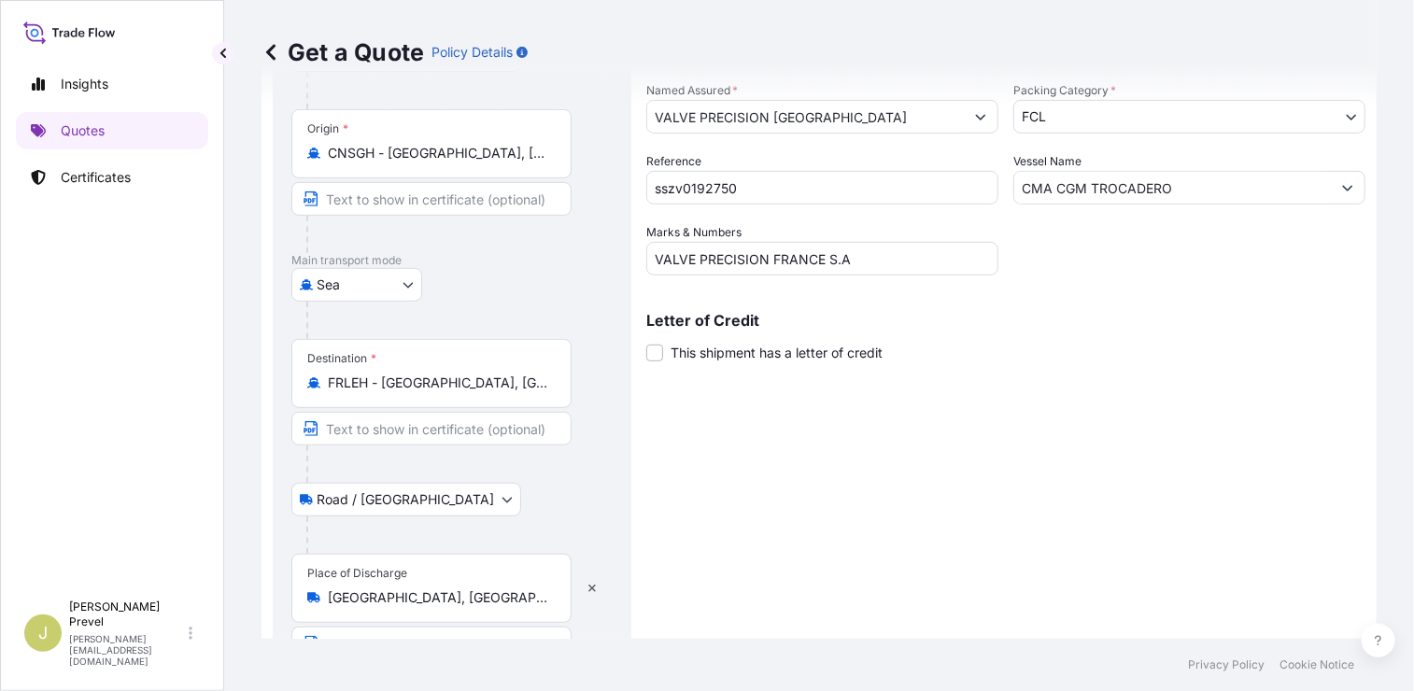
scroll to position [338, 0]
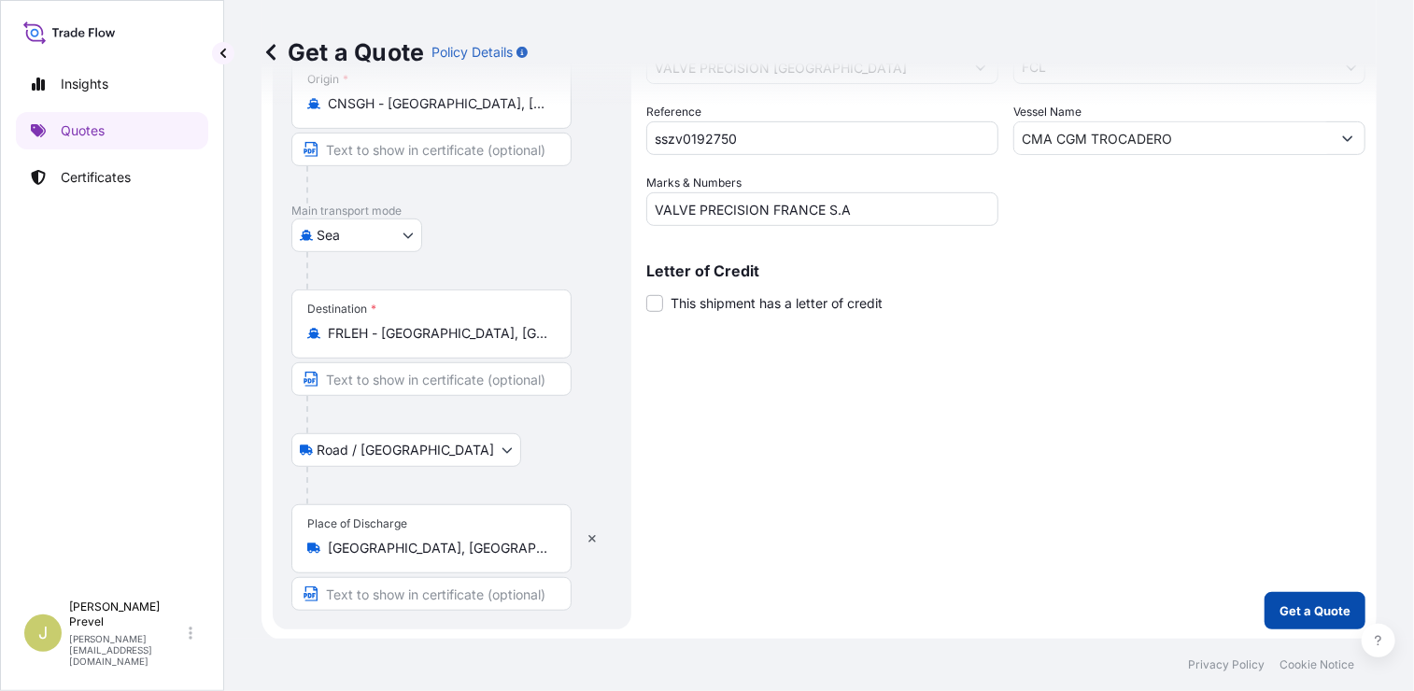
type textarea "TGBU9203771 - CV695133 - 40 HC - 16 PALETTES - 5595 KGS - 44 M3 AEROSOL SPRAYER…"
click at [1279, 601] on p "Get a Quote" at bounding box center [1314, 610] width 71 height 19
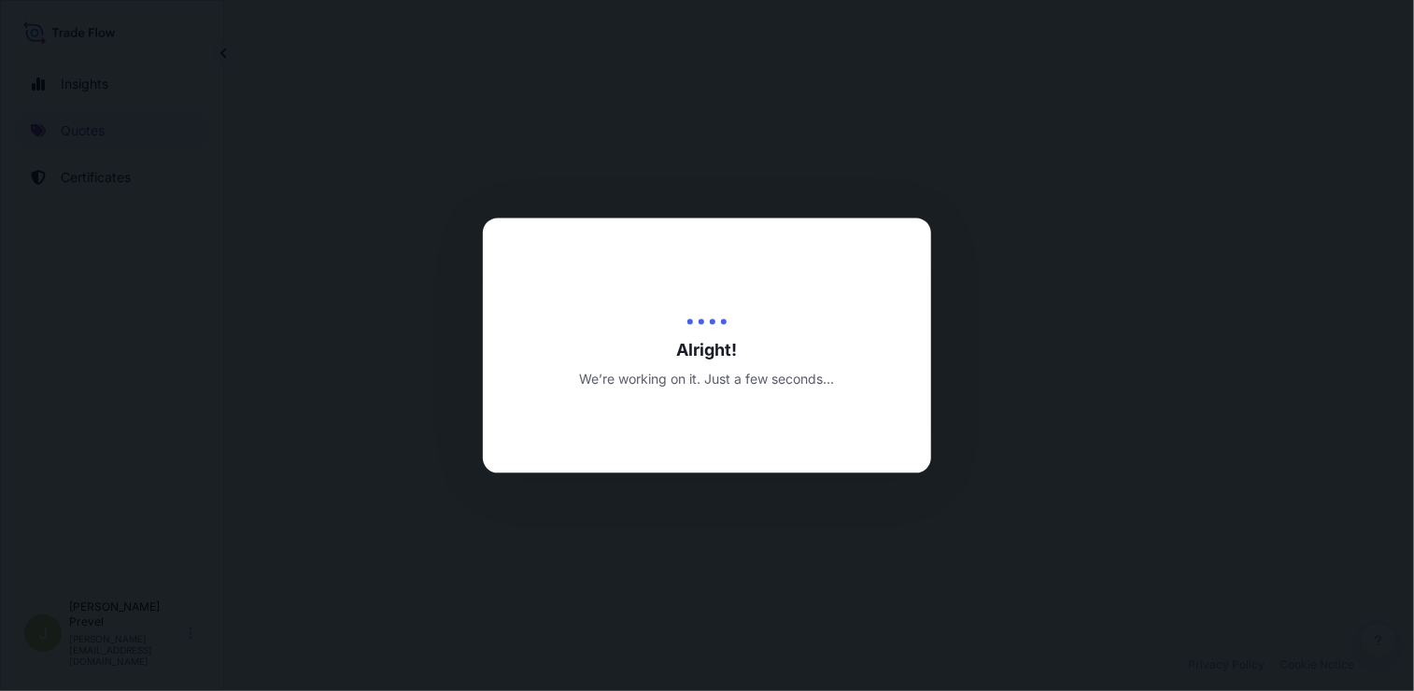
select select "Road / Inland"
select select "Sea"
select select "Road / Inland"
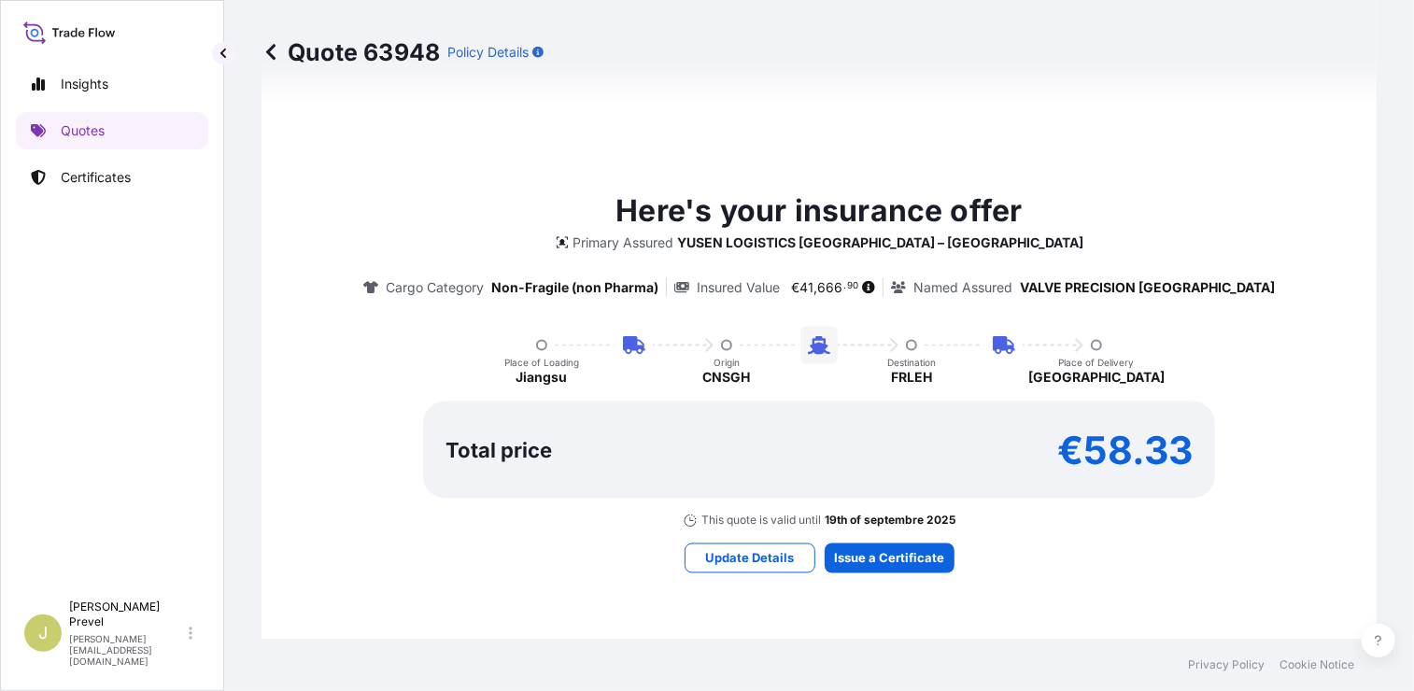
scroll to position [1268, 0]
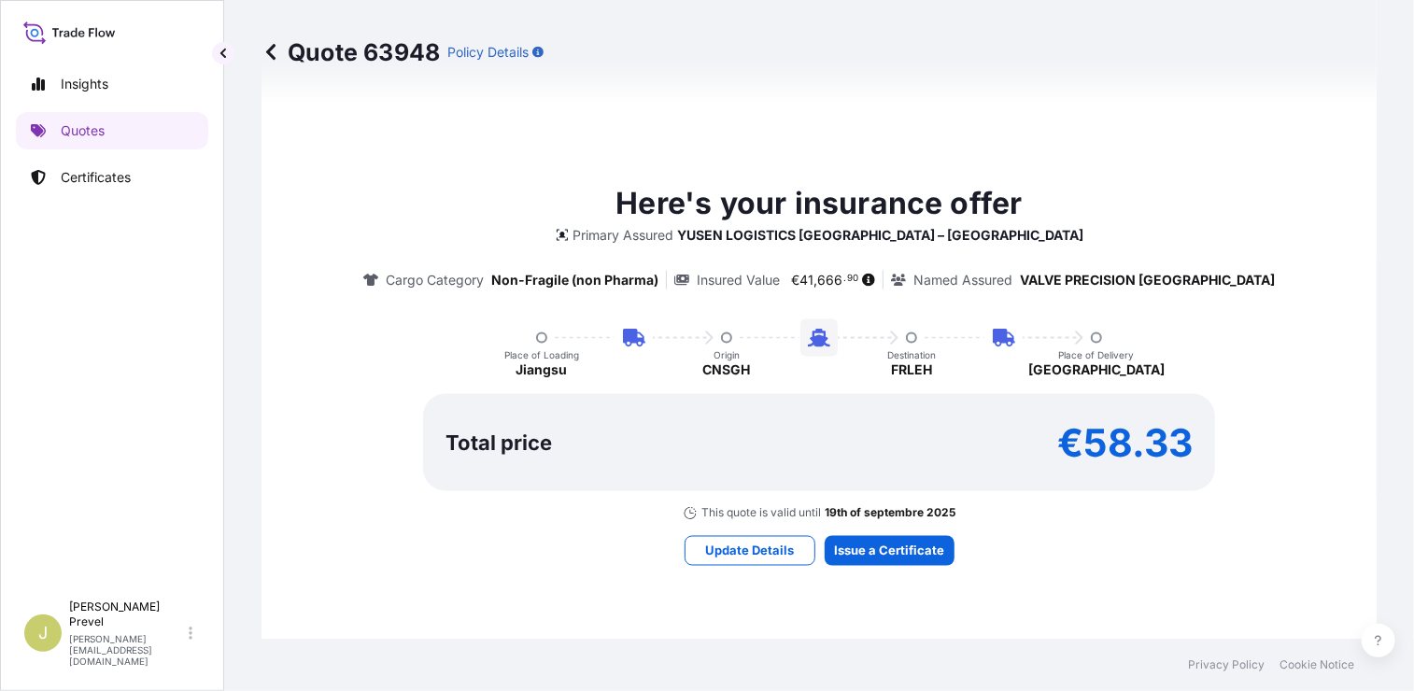
click at [858, 573] on div "Here's your insurance offer Primary Assured YUSEN LOGISTICS France – Hauconcour…" at bounding box center [819, 373] width 1063 height 1251
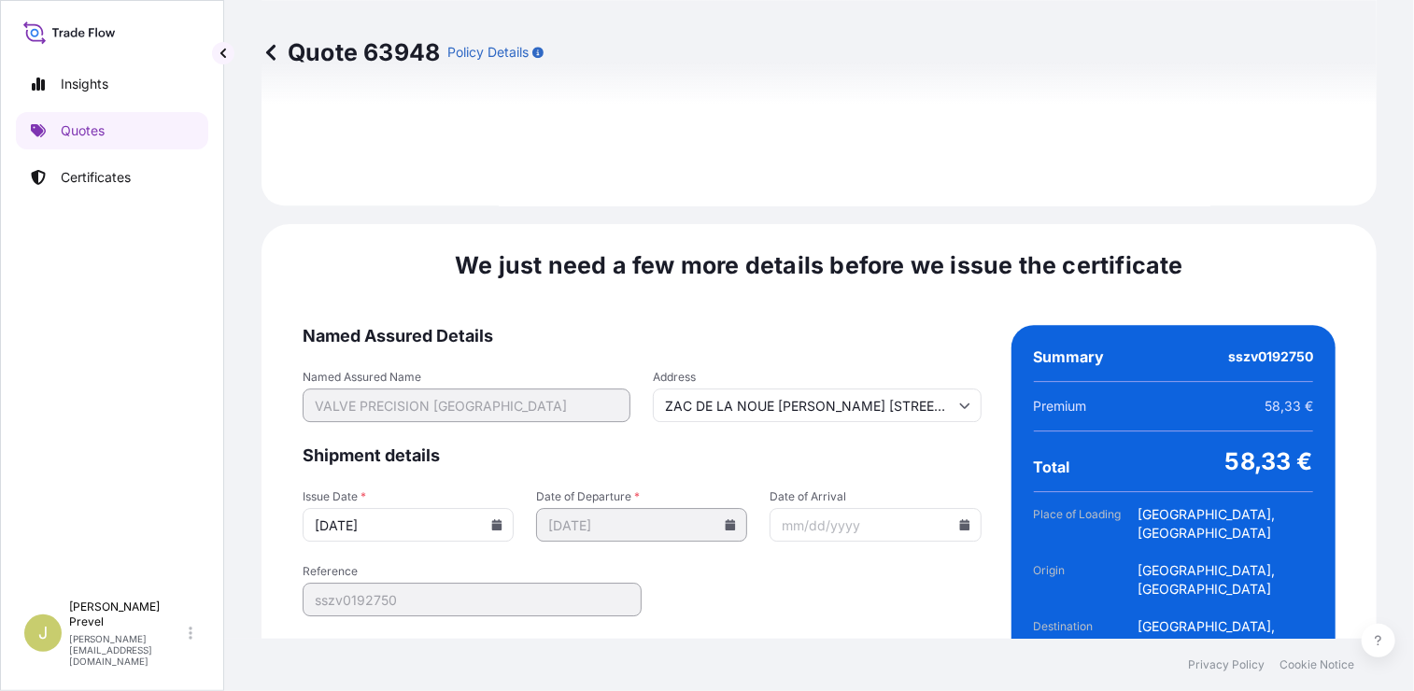
scroll to position [2757, 0]
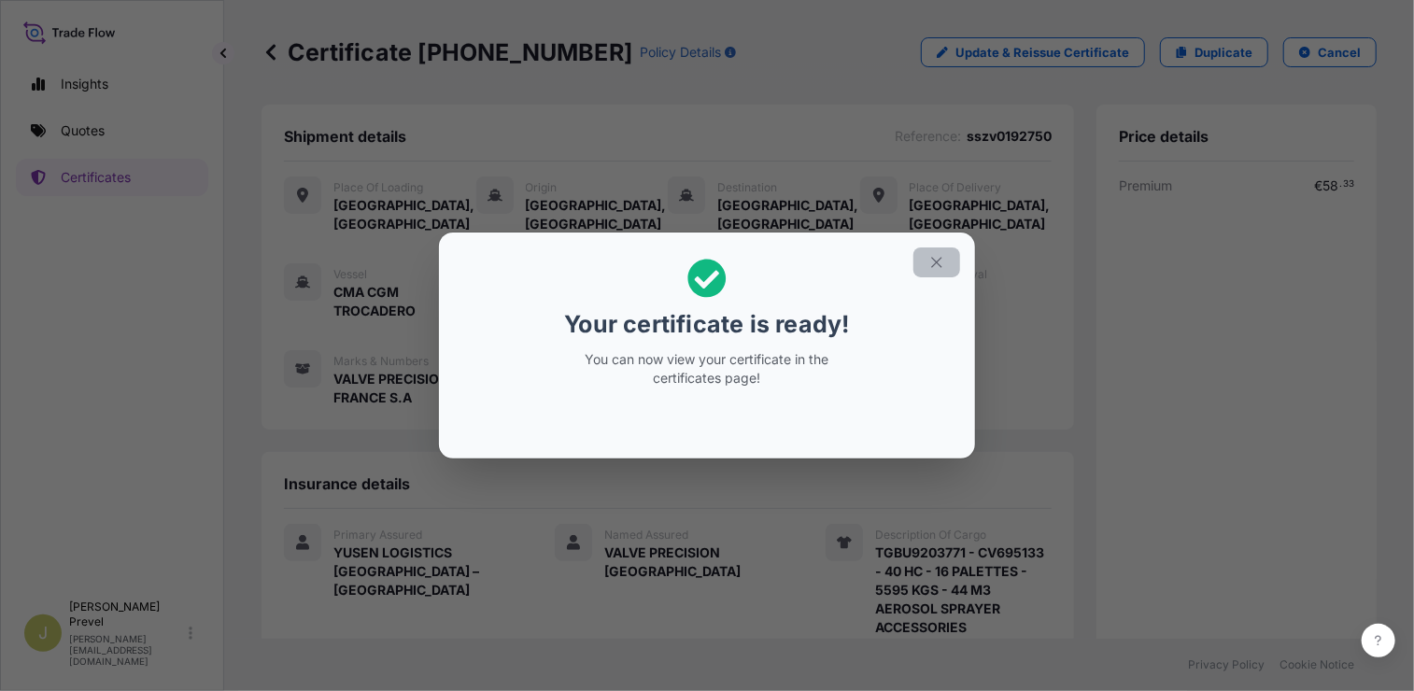
click at [932, 260] on icon "button" at bounding box center [936, 262] width 17 height 17
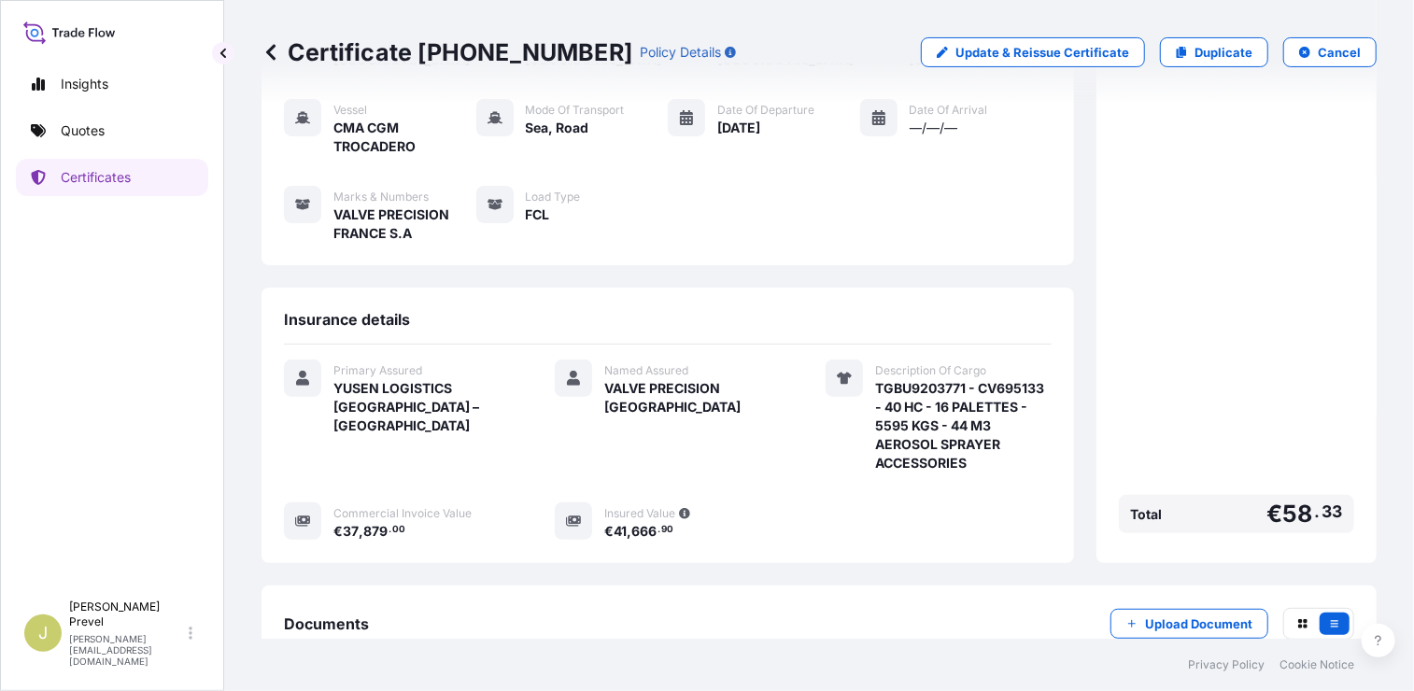
scroll to position [280, 0]
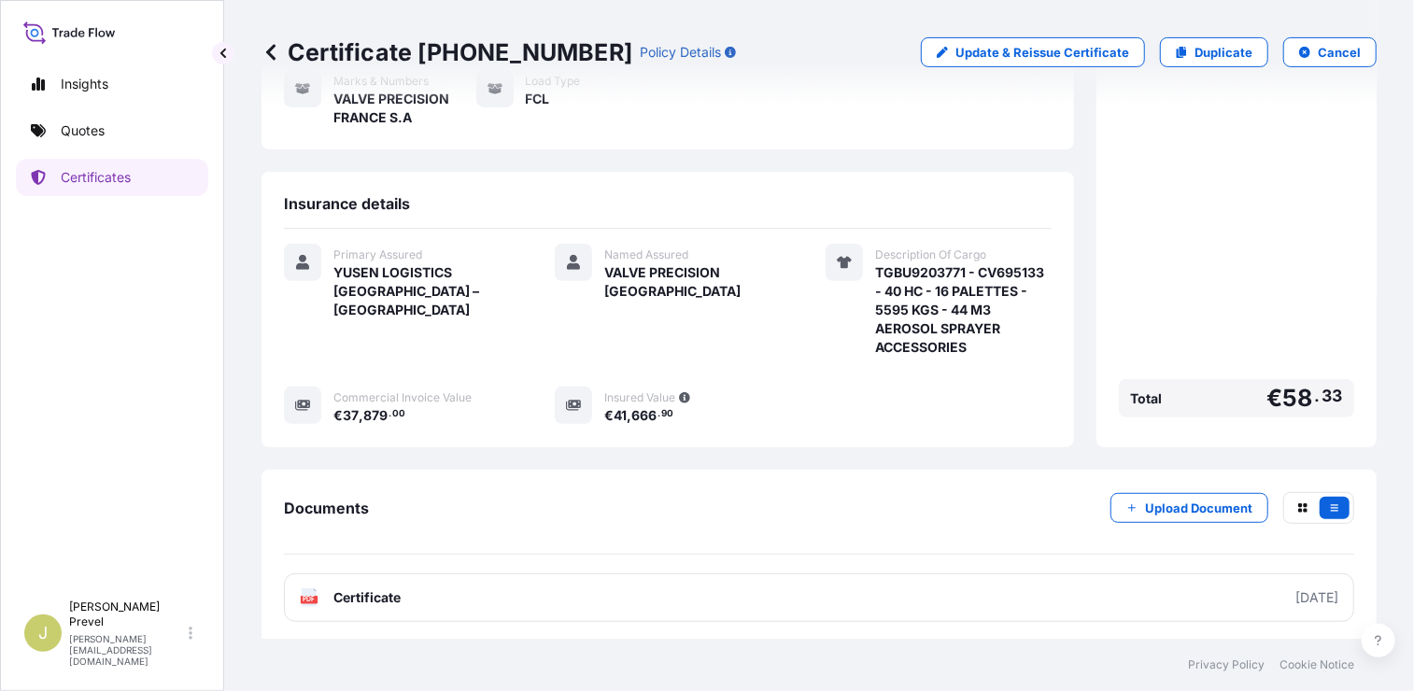
click at [1170, 592] on div "Documents Upload Document PDF Certificate 2025-08-20" at bounding box center [819, 557] width 1070 height 130
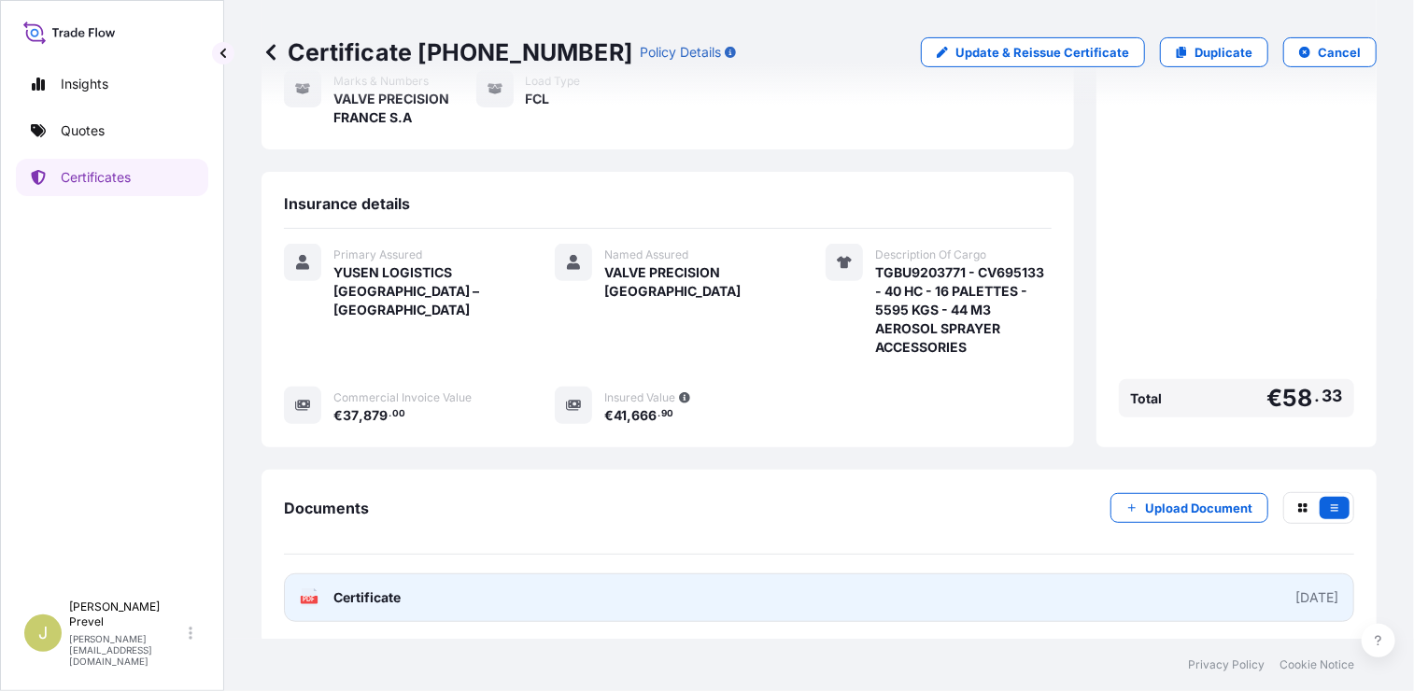
click at [1170, 592] on link "PDF Certificate 2025-08-20" at bounding box center [819, 597] width 1070 height 49
